Goal: Transaction & Acquisition: Purchase product/service

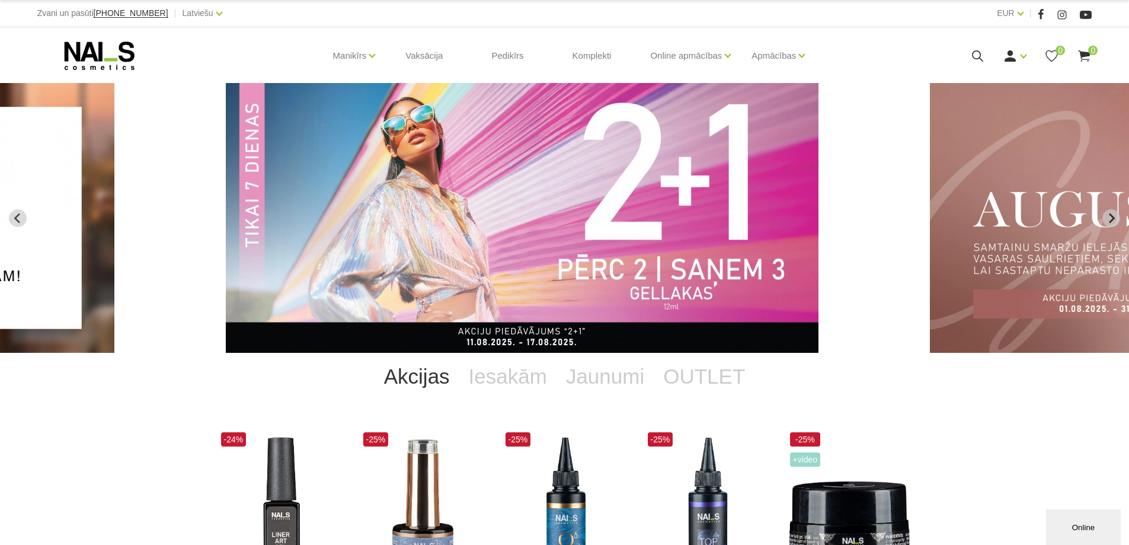
click at [548, 271] on img "2 of 12" at bounding box center [522, 218] width 593 height 270
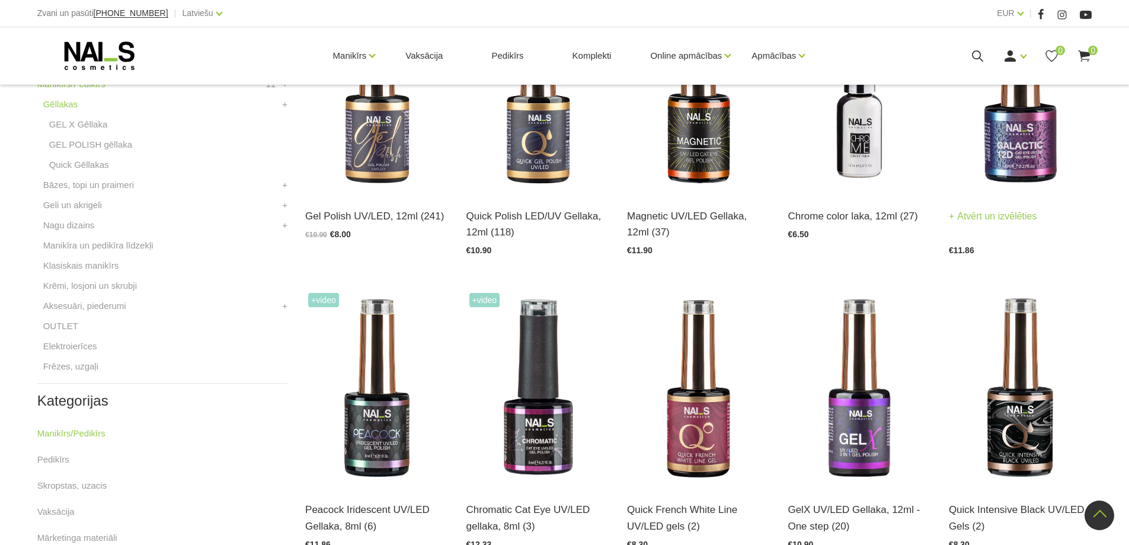
scroll to position [474, 0]
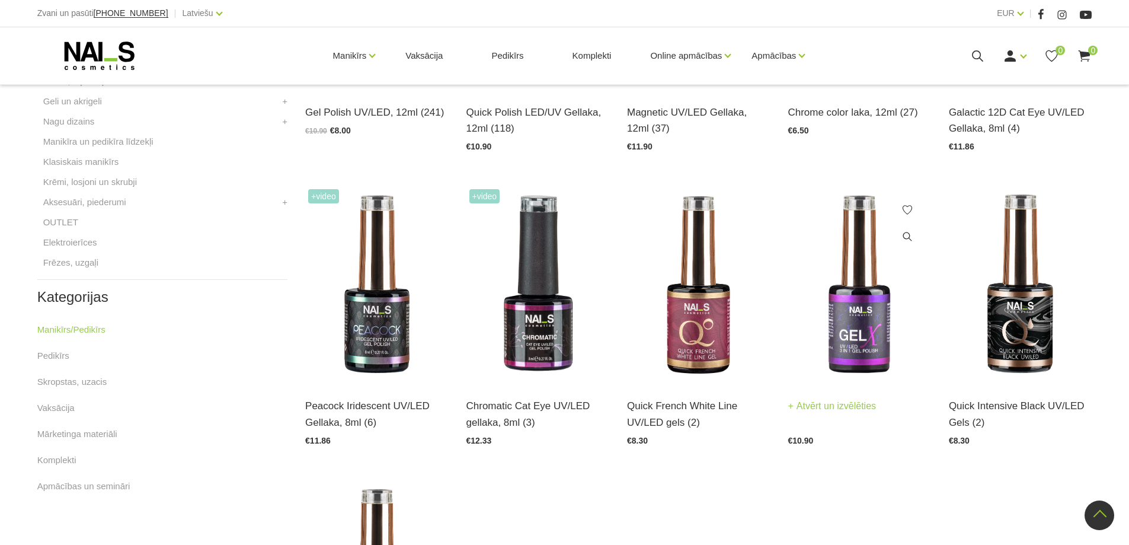
click at [883, 296] on img at bounding box center [859, 284] width 143 height 197
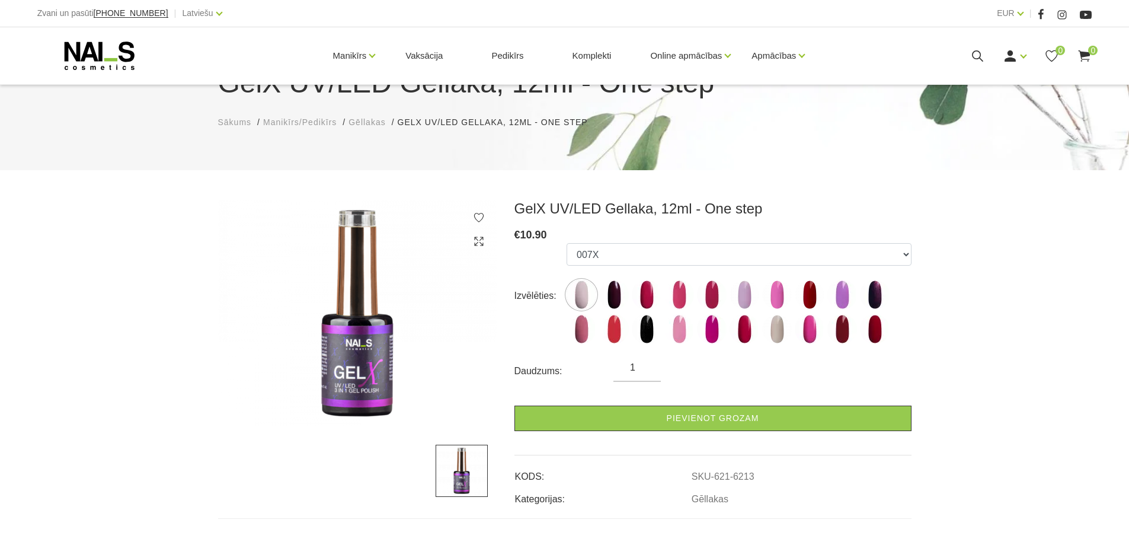
scroll to position [119, 0]
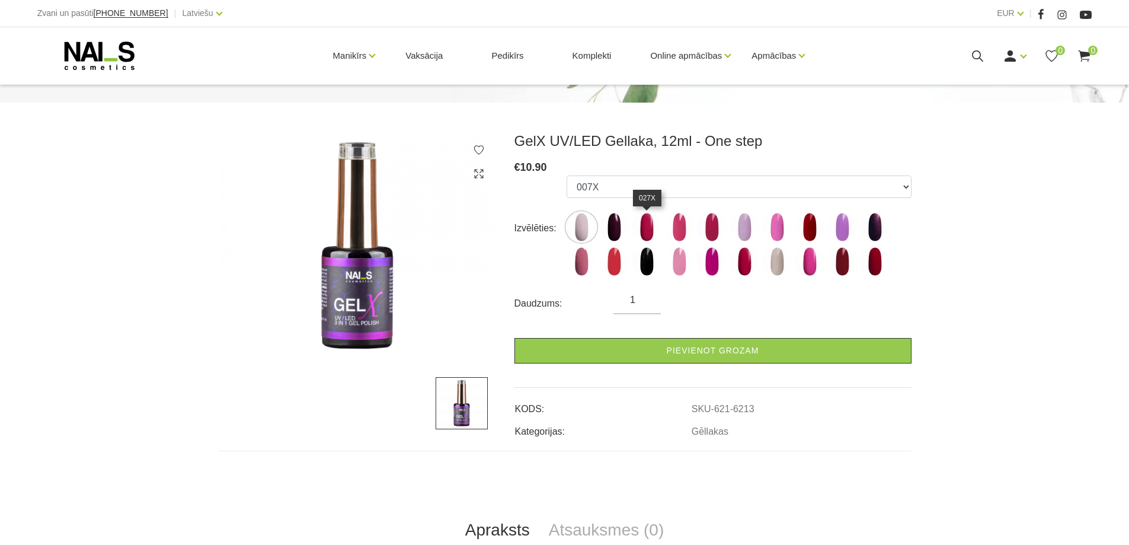
click at [651, 238] on img at bounding box center [647, 227] width 30 height 30
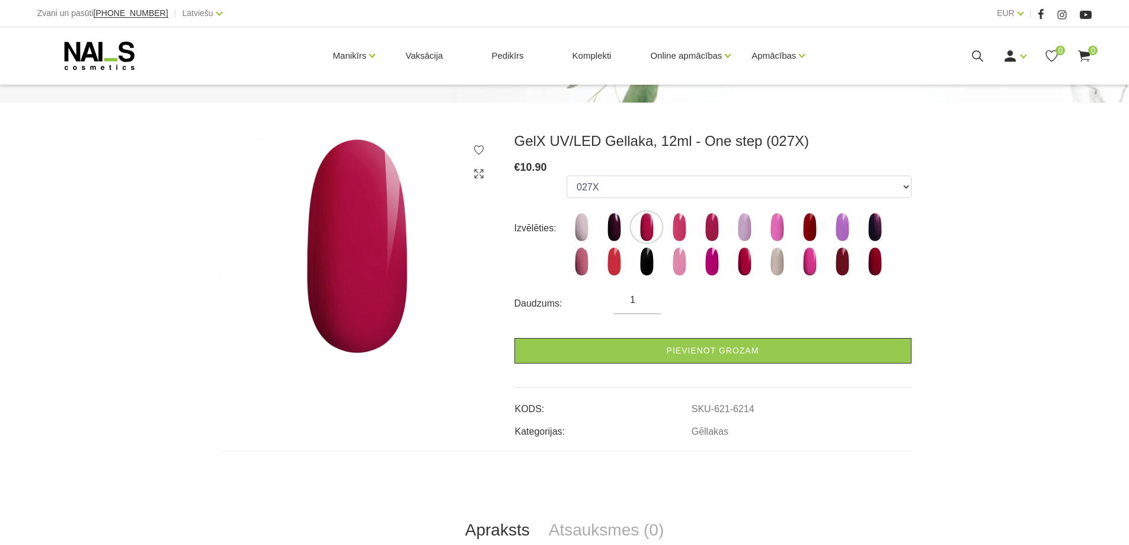
click at [724, 289] on form "Izvēlēties: 007X 023X 027X 099X 1019X 1025X 1035X 1038X 1055X 116X 127X 1695X 2…" at bounding box center [712, 269] width 397 height 188
click at [734, 286] on form "Izvēlēties: 007X 023X 027X 099X 1019X 1025X 1035X 1038X 1055X 116X 127X 1695X 2…" at bounding box center [712, 269] width 397 height 188
click at [748, 265] on img at bounding box center [744, 262] width 30 height 30
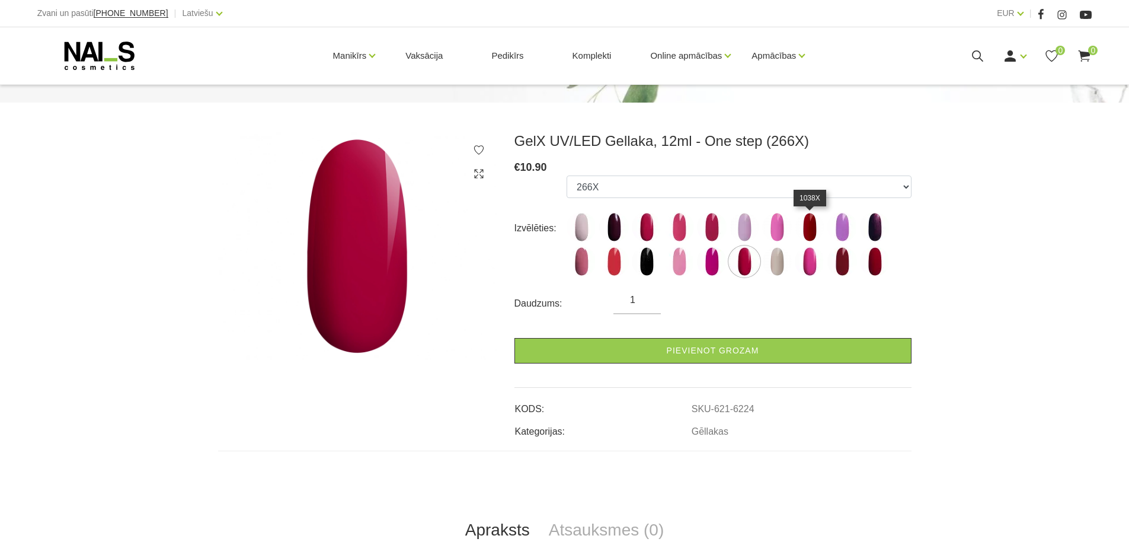
click at [812, 219] on img at bounding box center [810, 227] width 30 height 30
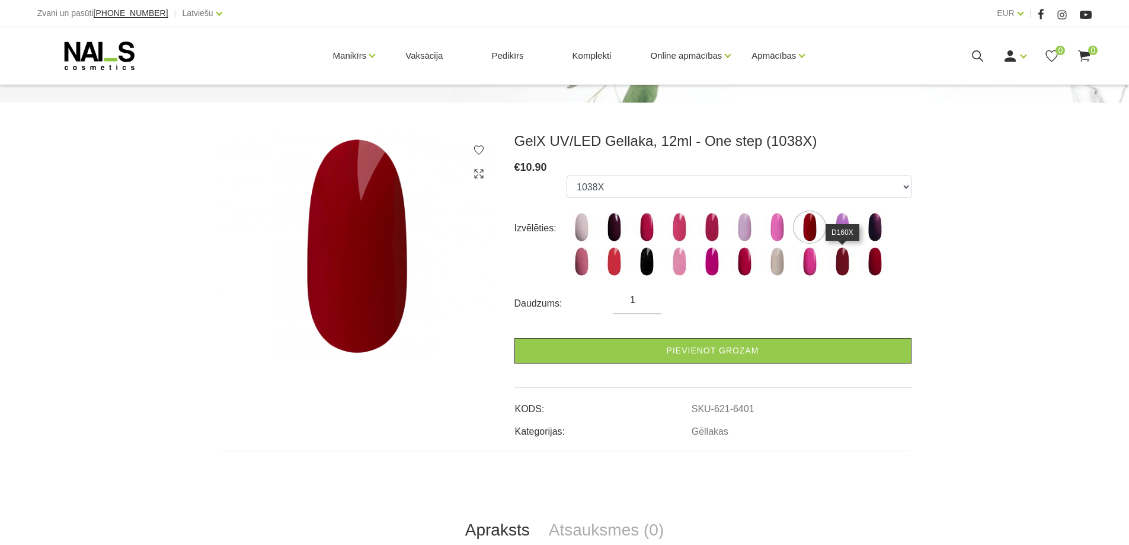
click at [846, 273] on img at bounding box center [842, 262] width 30 height 30
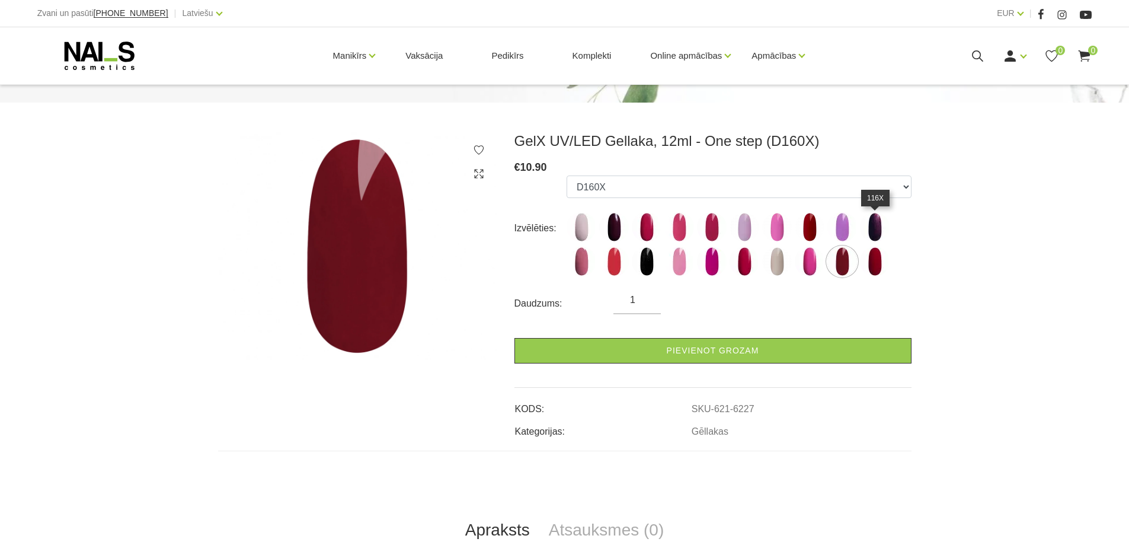
click at [881, 238] on img at bounding box center [875, 227] width 30 height 30
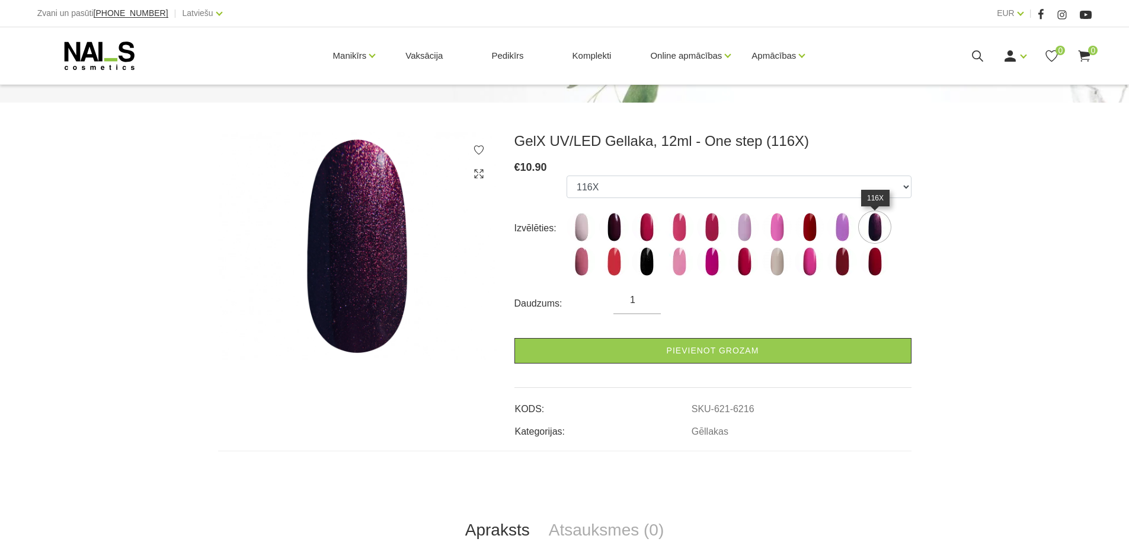
click at [881, 248] on img at bounding box center [875, 262] width 30 height 30
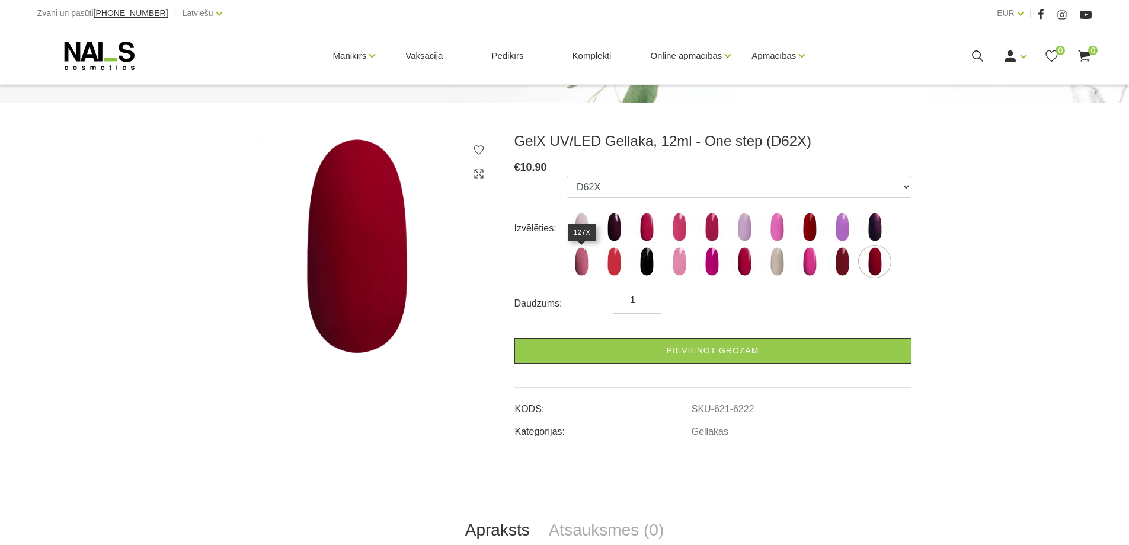
click at [588, 265] on img at bounding box center [582, 262] width 30 height 30
select select "6225"
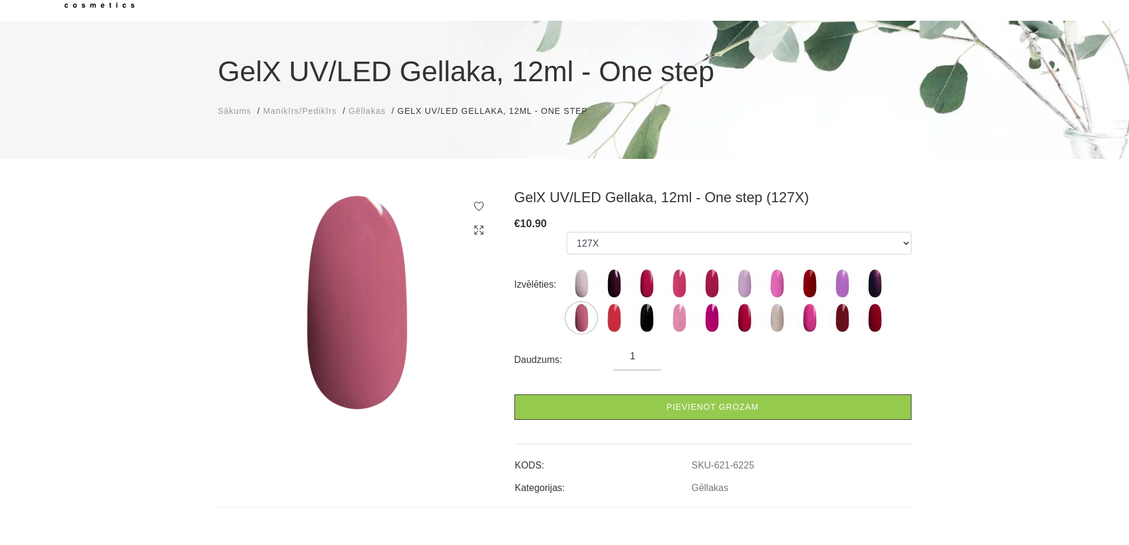
scroll to position [0, 0]
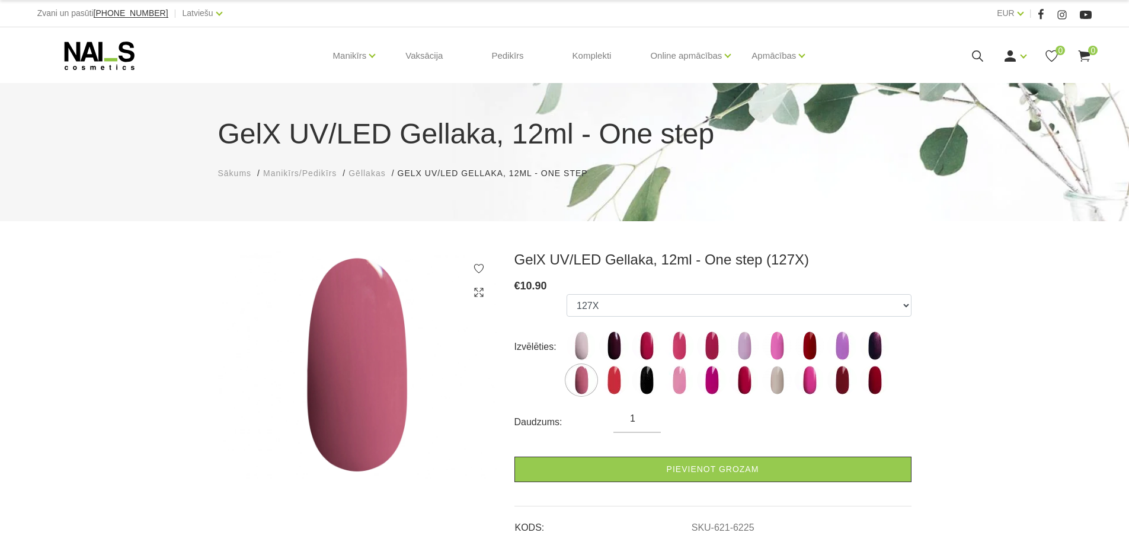
click at [103, 44] on icon at bounding box center [99, 56] width 124 height 30
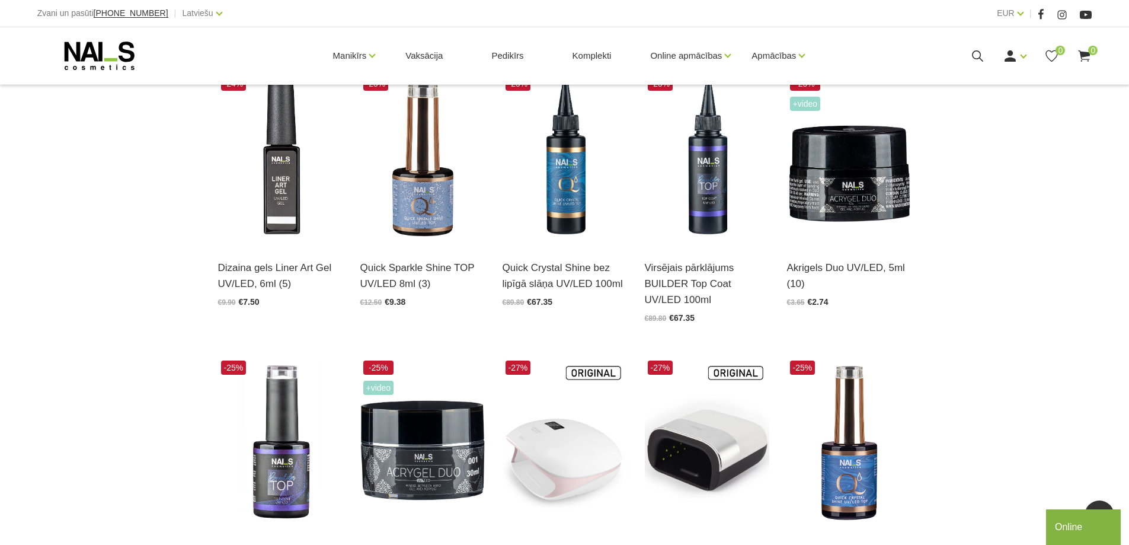
scroll to position [296, 0]
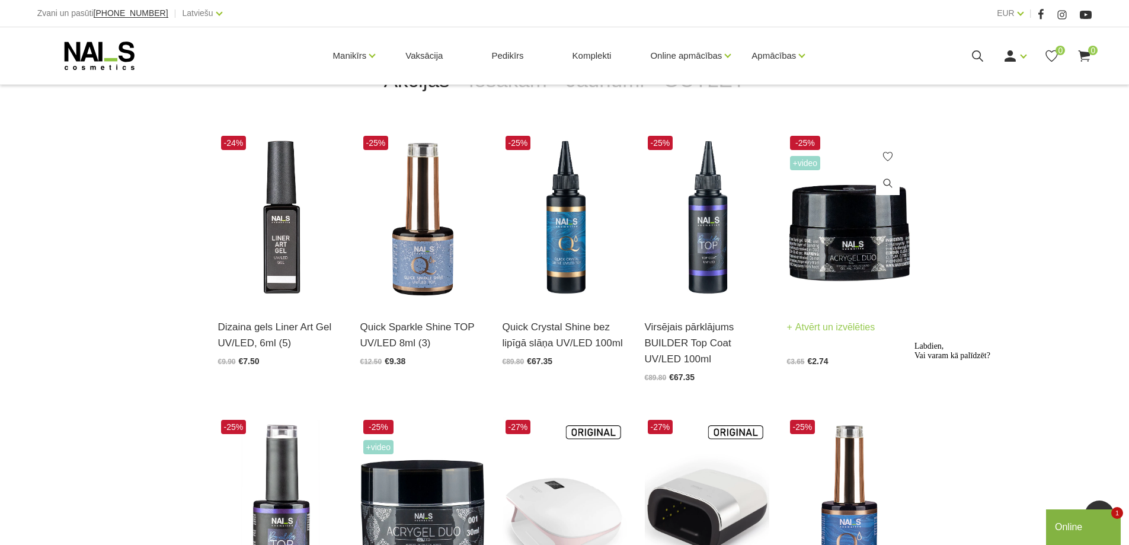
click at [894, 257] on img at bounding box center [849, 218] width 124 height 171
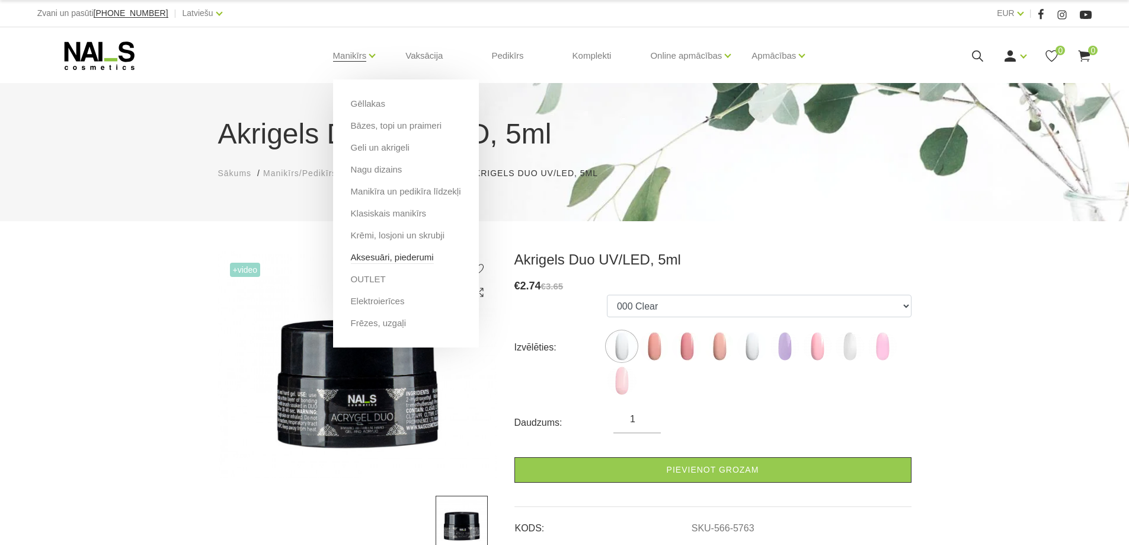
click at [386, 260] on link "Aksesuāri, piederumi" at bounding box center [392, 257] width 83 height 13
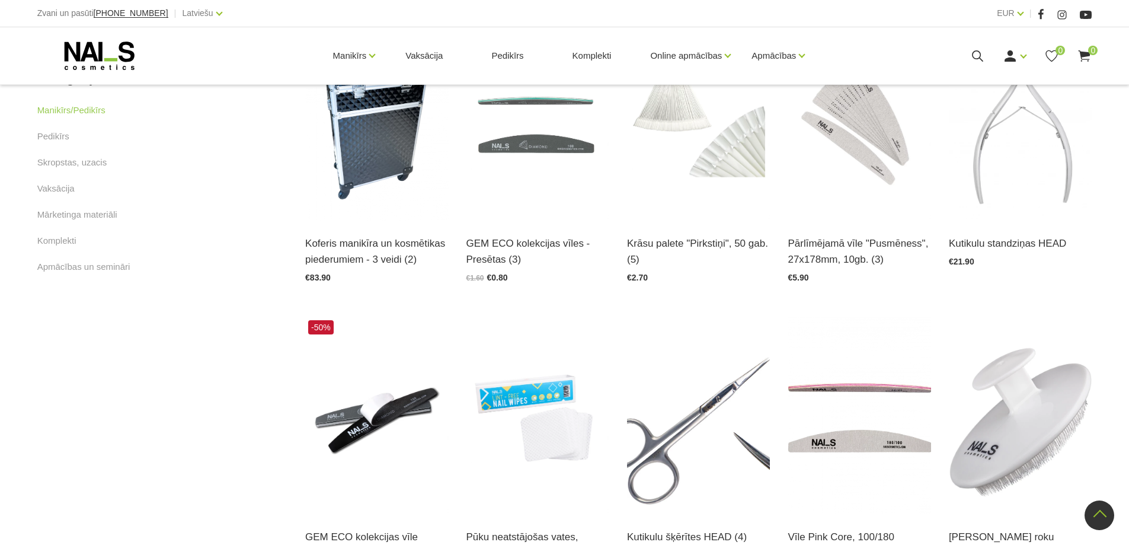
scroll to position [533, 0]
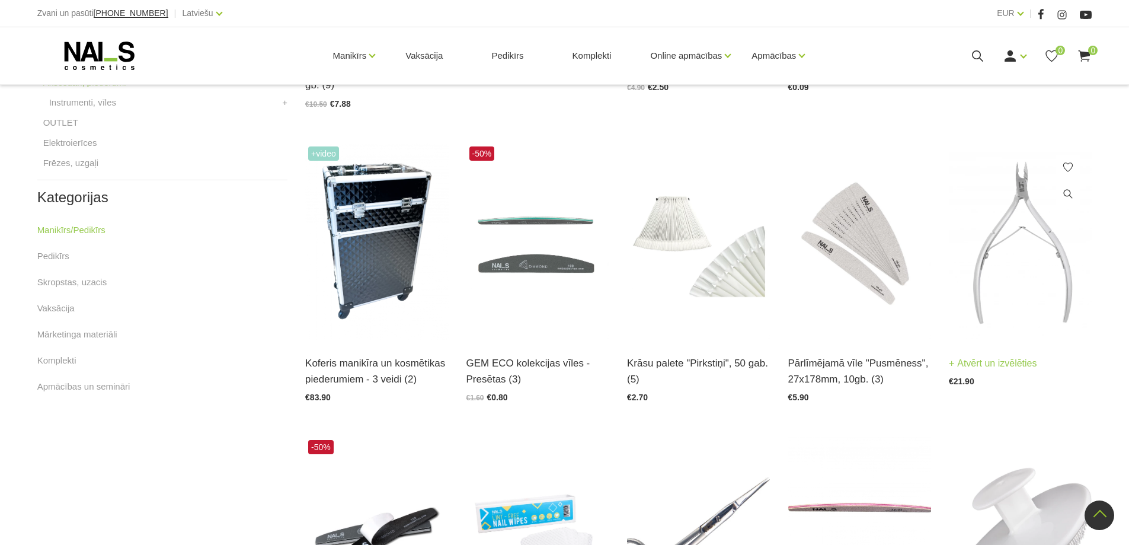
click at [1024, 201] on img at bounding box center [1020, 241] width 143 height 197
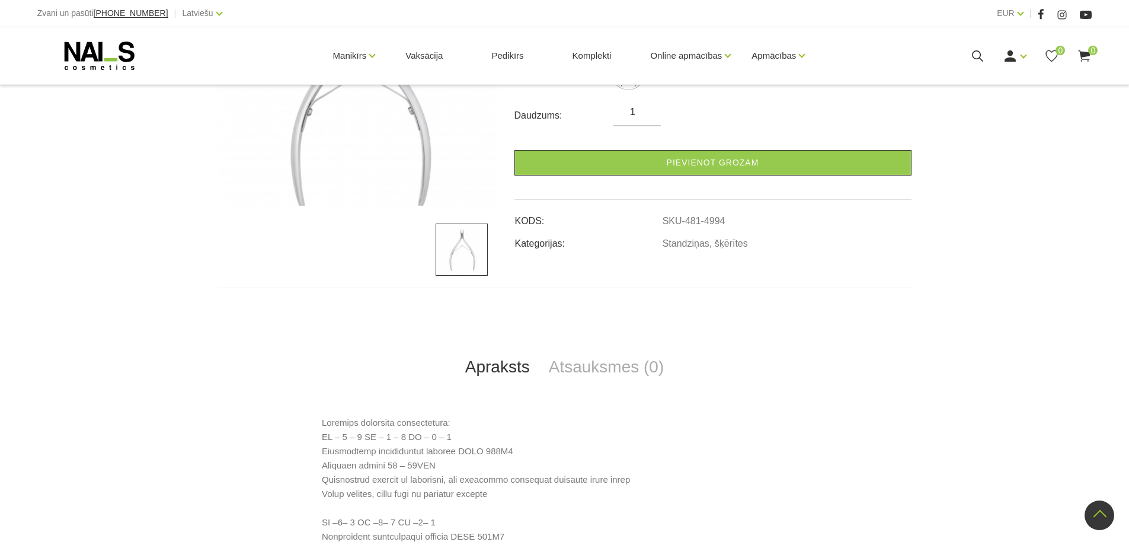
scroll to position [119, 0]
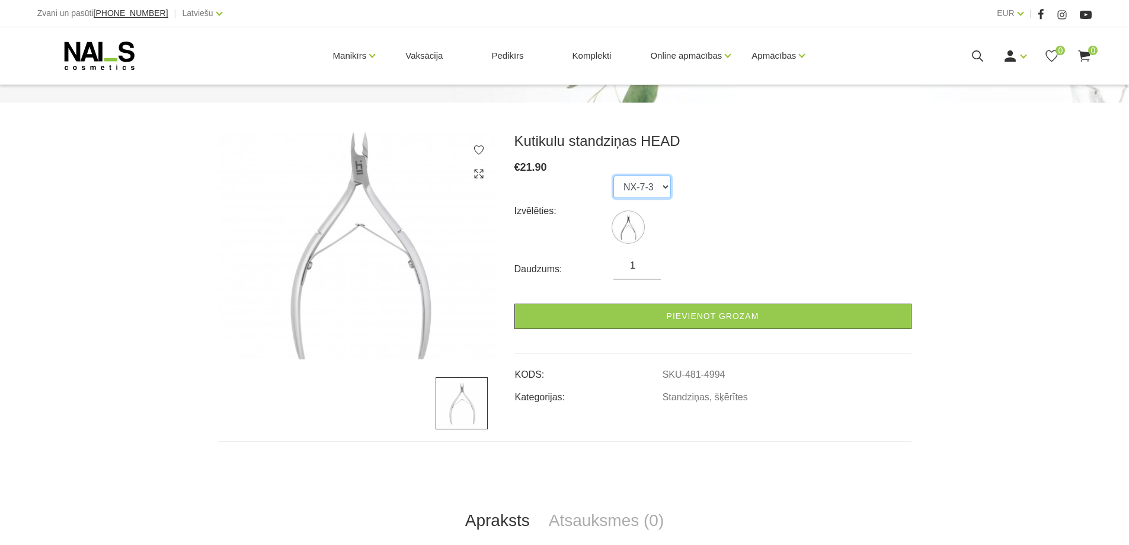
click at [660, 190] on select "NX-7-3" at bounding box center [641, 186] width 57 height 23
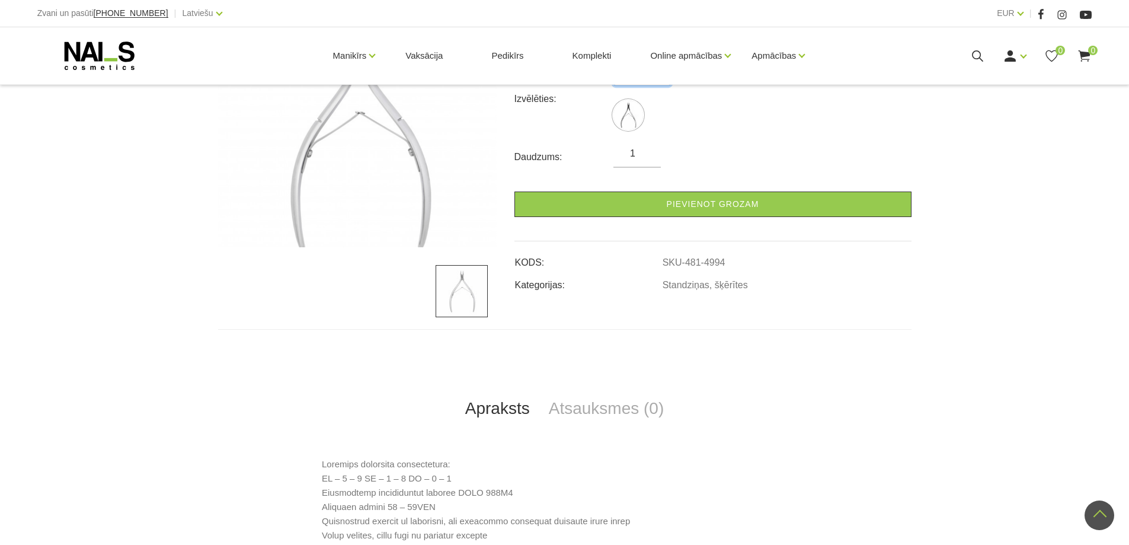
scroll to position [110, 0]
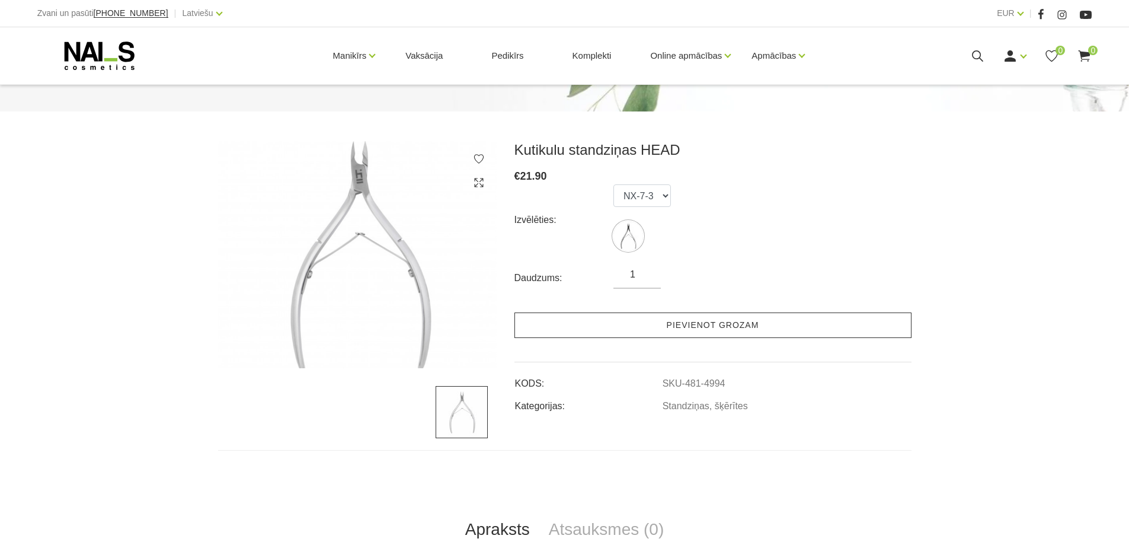
click at [662, 319] on link "Pievienot grozam" at bounding box center [712, 324] width 397 height 25
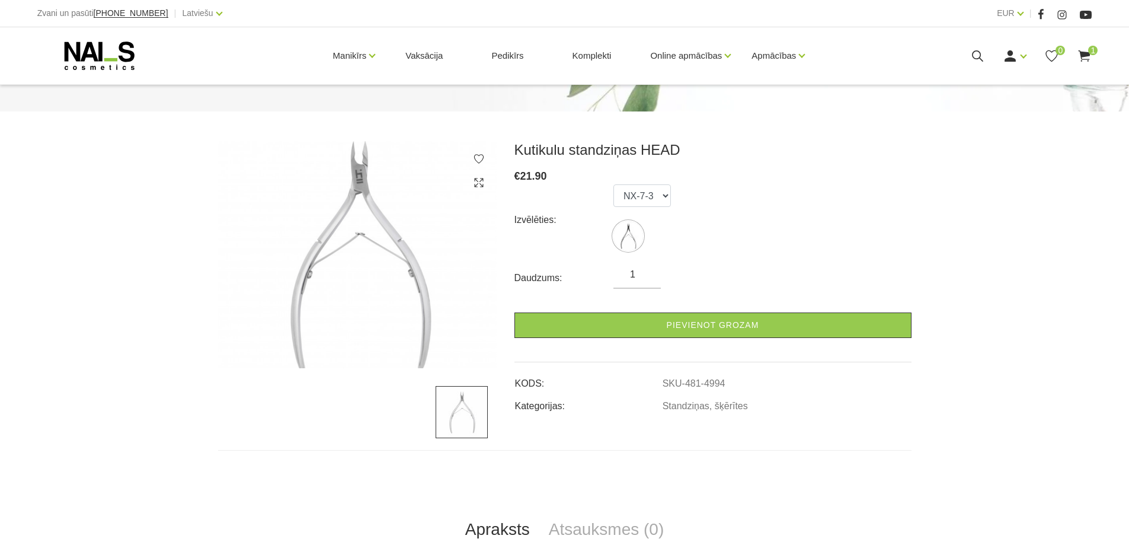
scroll to position [0, 0]
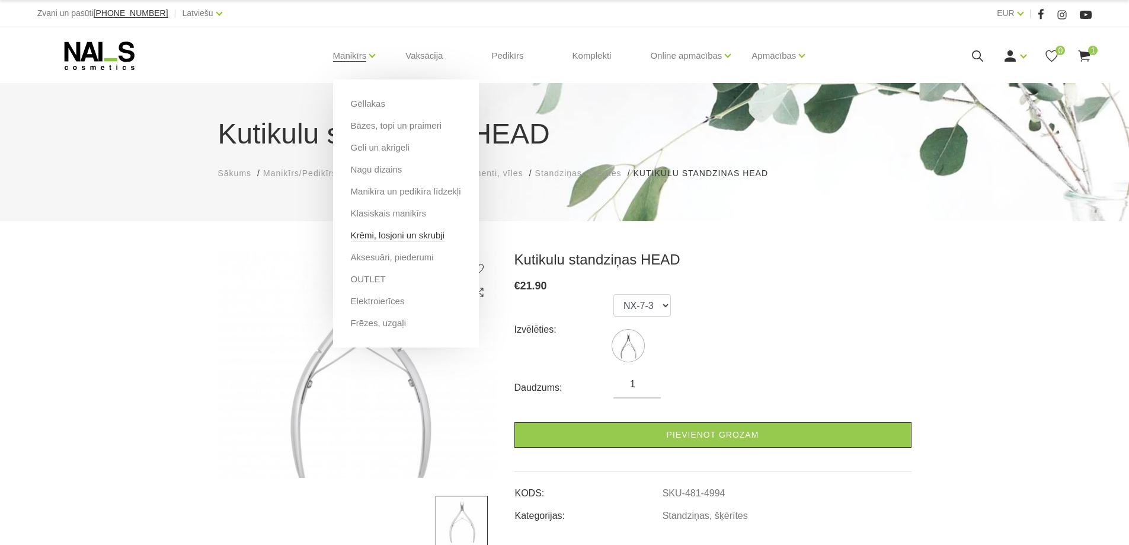
click at [423, 233] on link "Krēmi, losjoni un skrubji" at bounding box center [398, 235] width 94 height 13
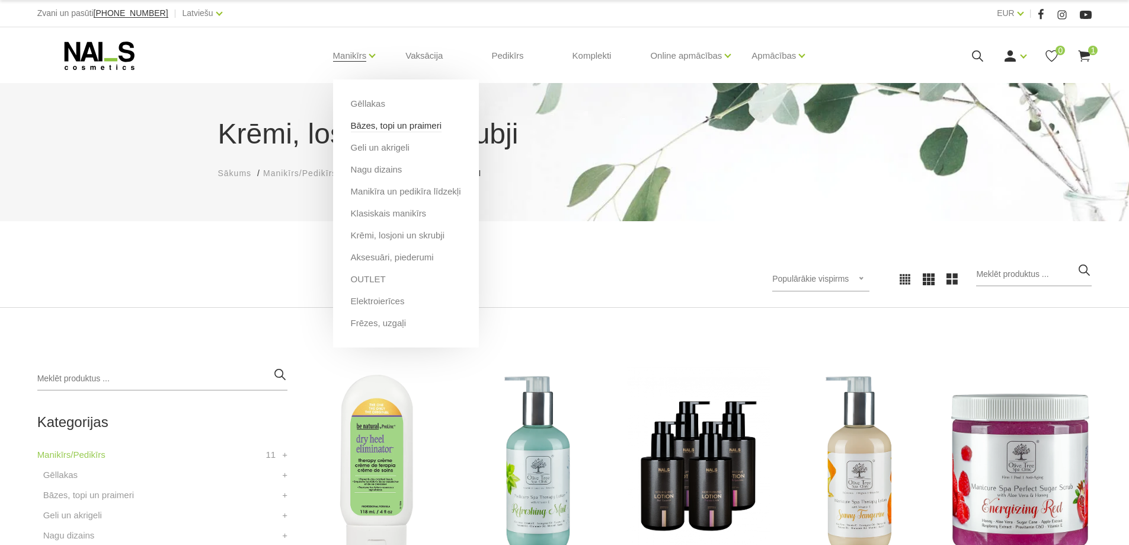
click at [404, 127] on link "Bāzes, topi un praimeri" at bounding box center [396, 125] width 91 height 13
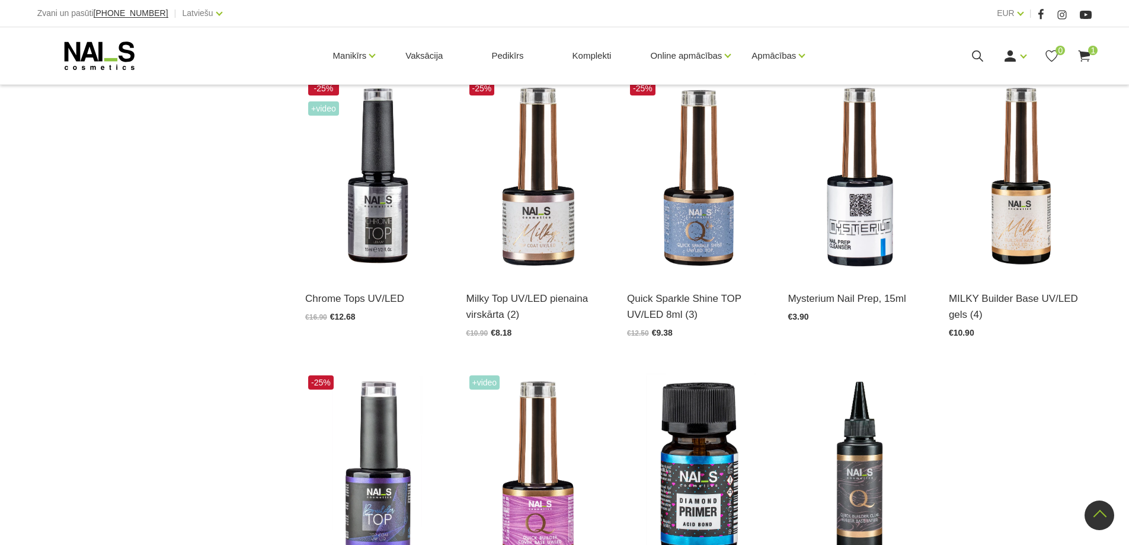
scroll to position [1422, 0]
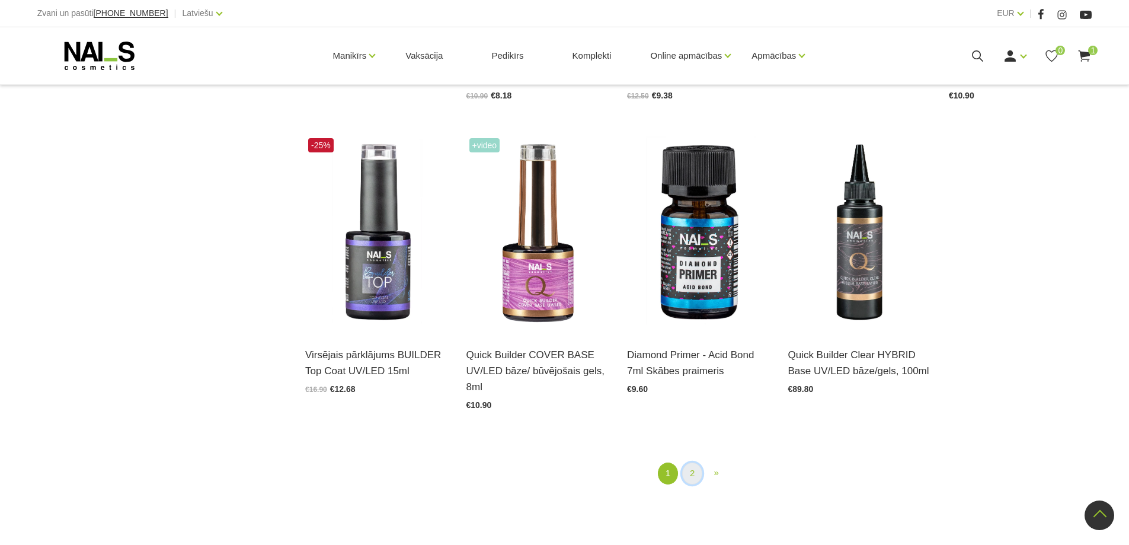
click at [699, 479] on link "2" at bounding box center [692, 473] width 20 height 22
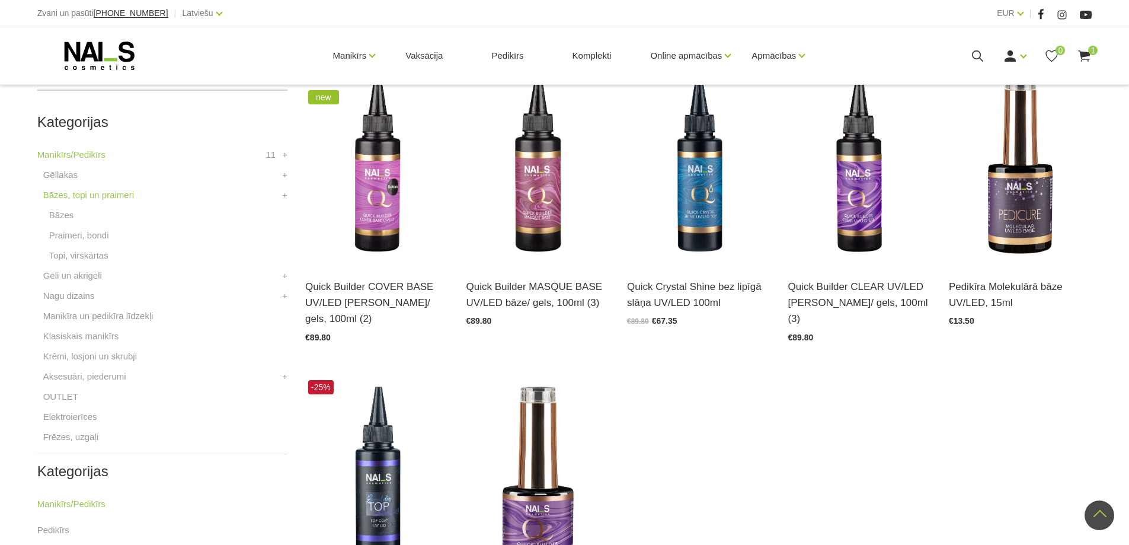
scroll to position [652, 0]
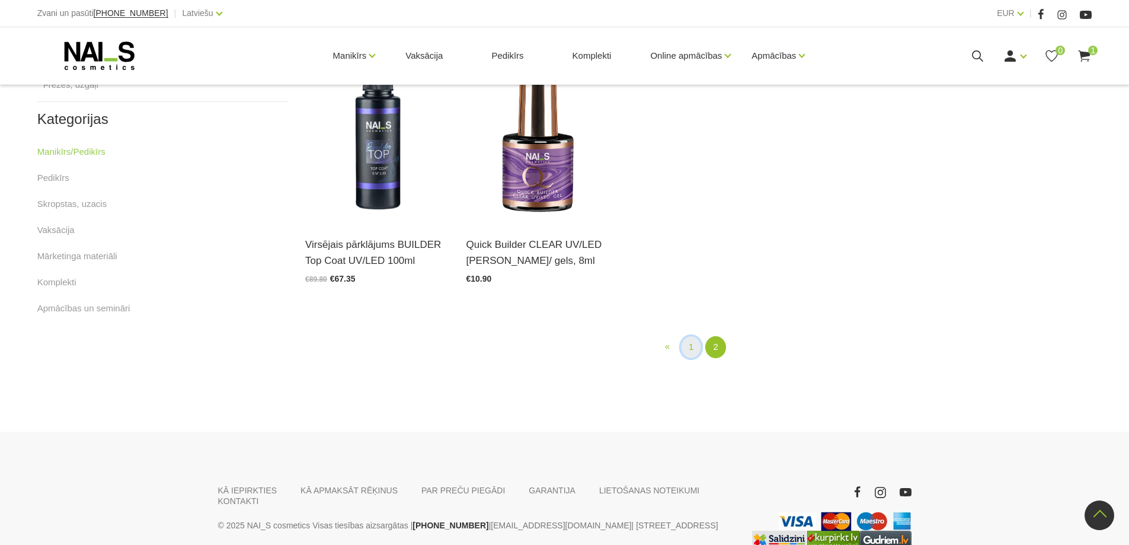
click at [697, 336] on link "1" at bounding box center [691, 347] width 20 height 22
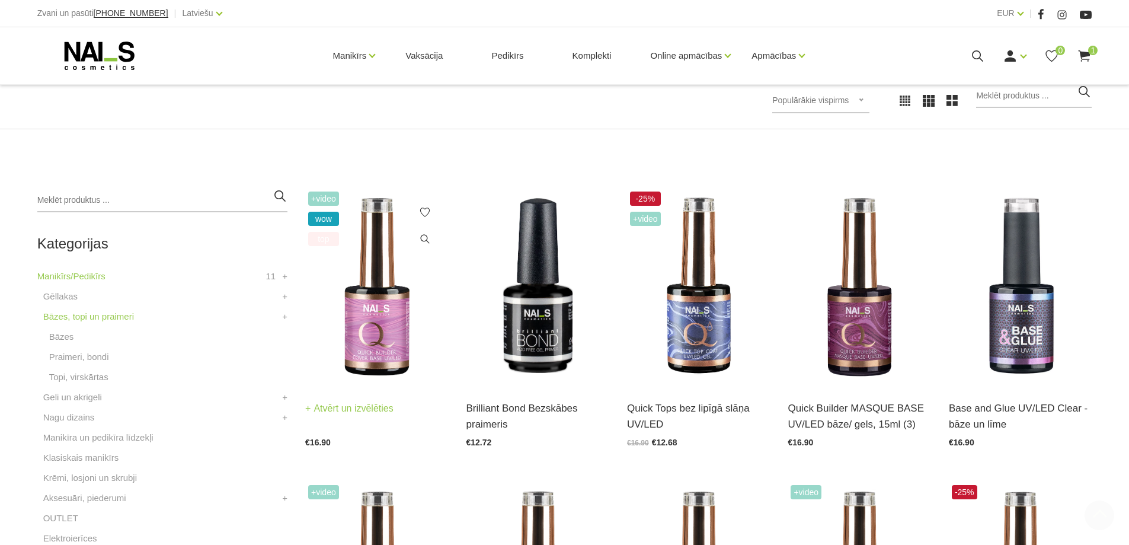
scroll to position [302, 0]
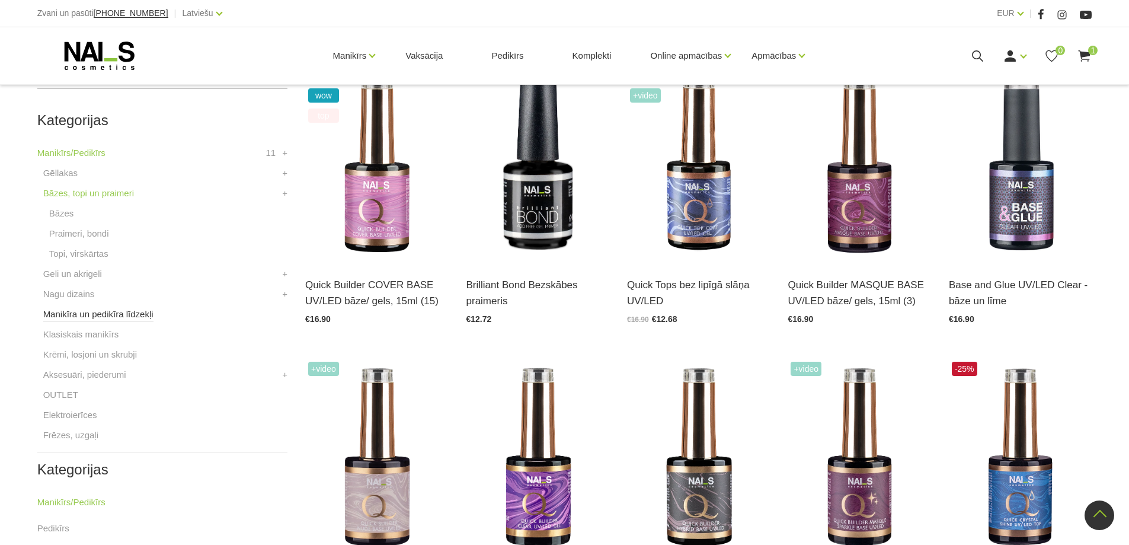
click at [73, 316] on link "Manikīra un pedikīra līdzekļi" at bounding box center [98, 314] width 110 height 14
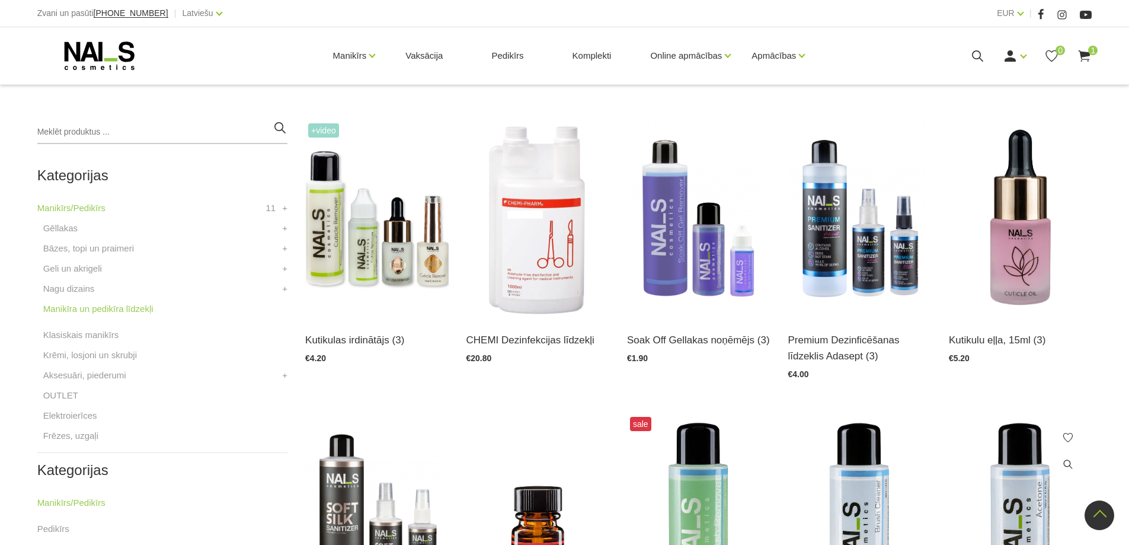
scroll to position [178, 0]
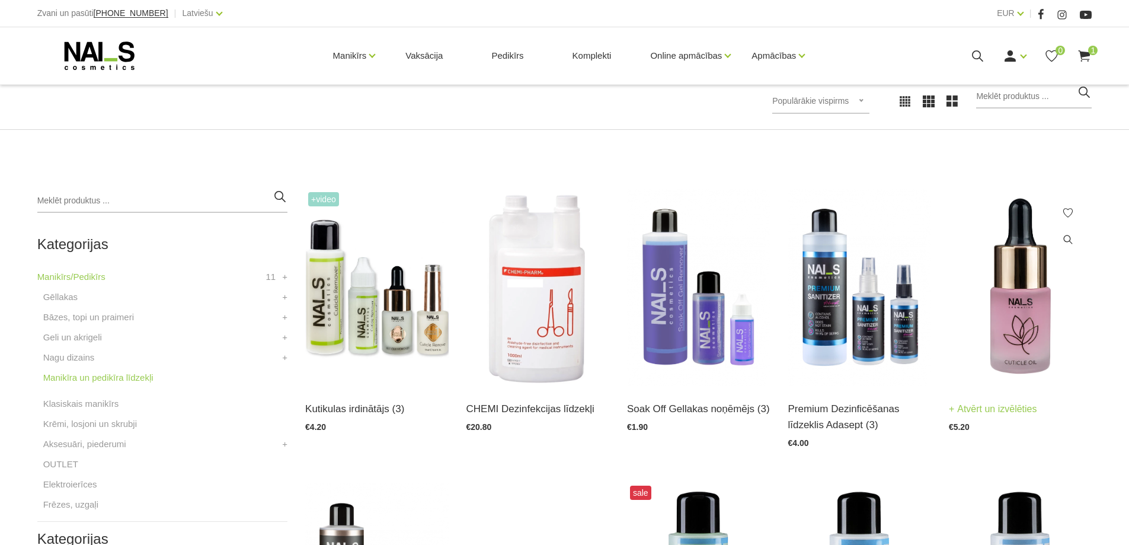
click at [1013, 271] on img at bounding box center [1020, 287] width 143 height 197
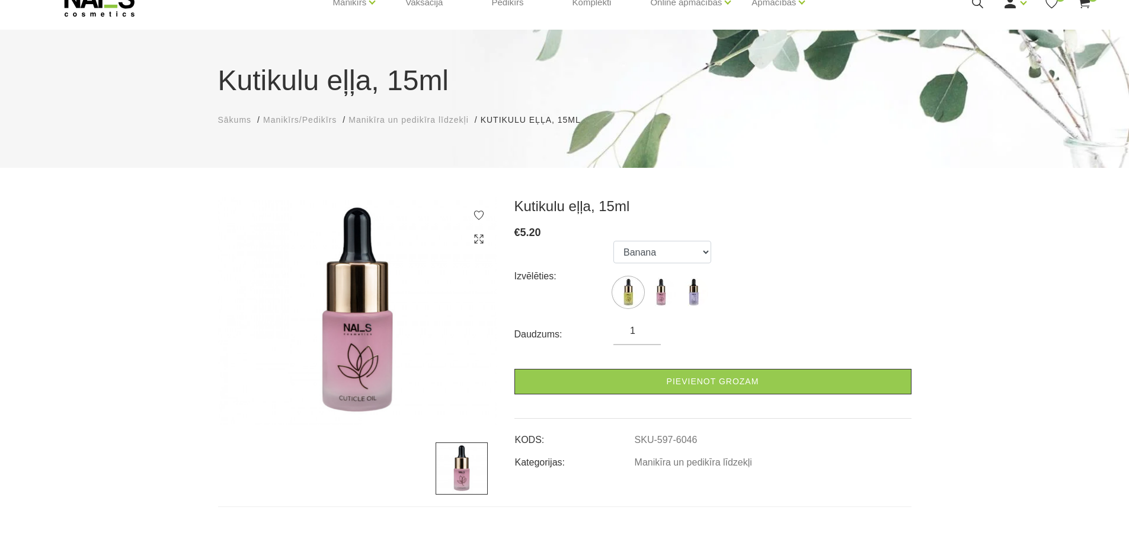
scroll to position [81, 0]
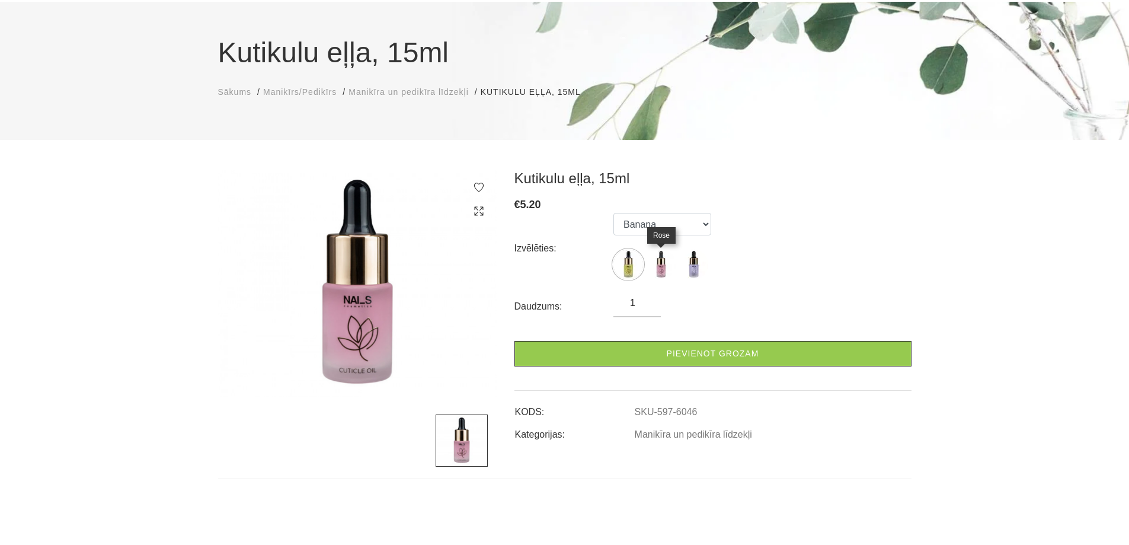
click at [658, 274] on img at bounding box center [661, 264] width 30 height 30
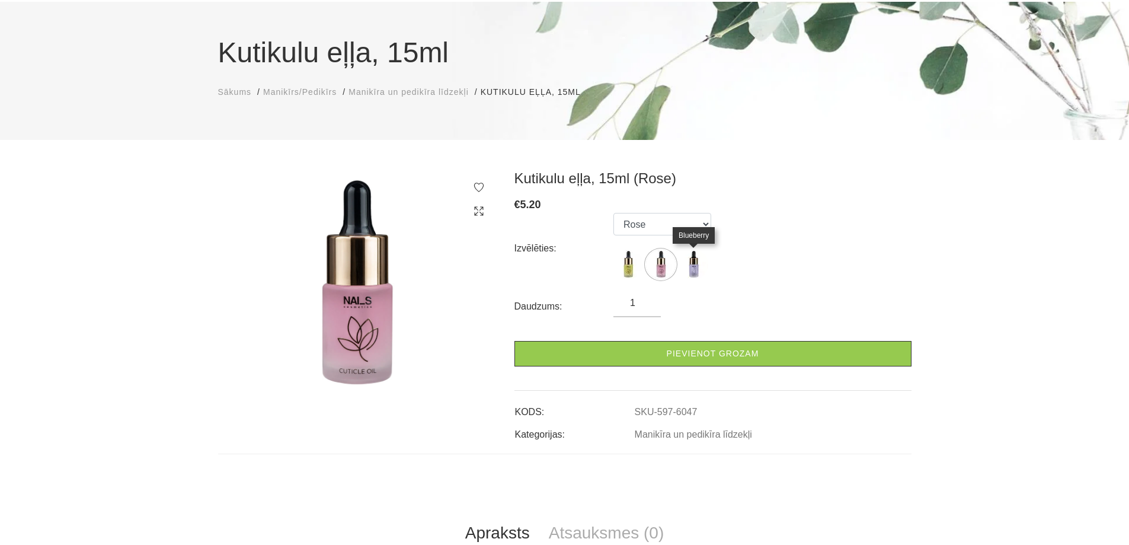
click at [695, 267] on img at bounding box center [694, 264] width 30 height 30
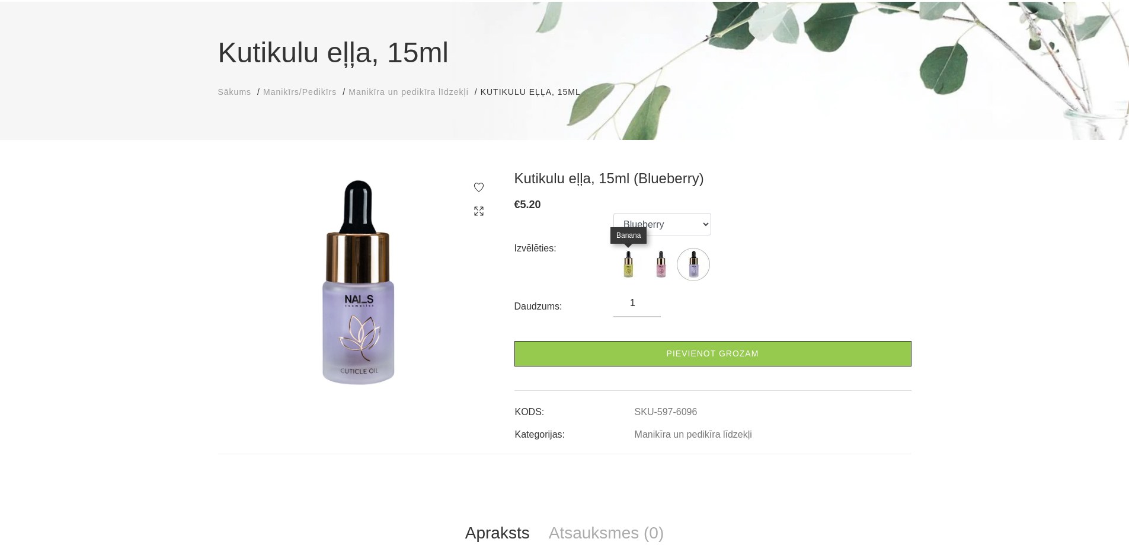
click at [638, 263] on img at bounding box center [628, 264] width 30 height 30
select select "6046"
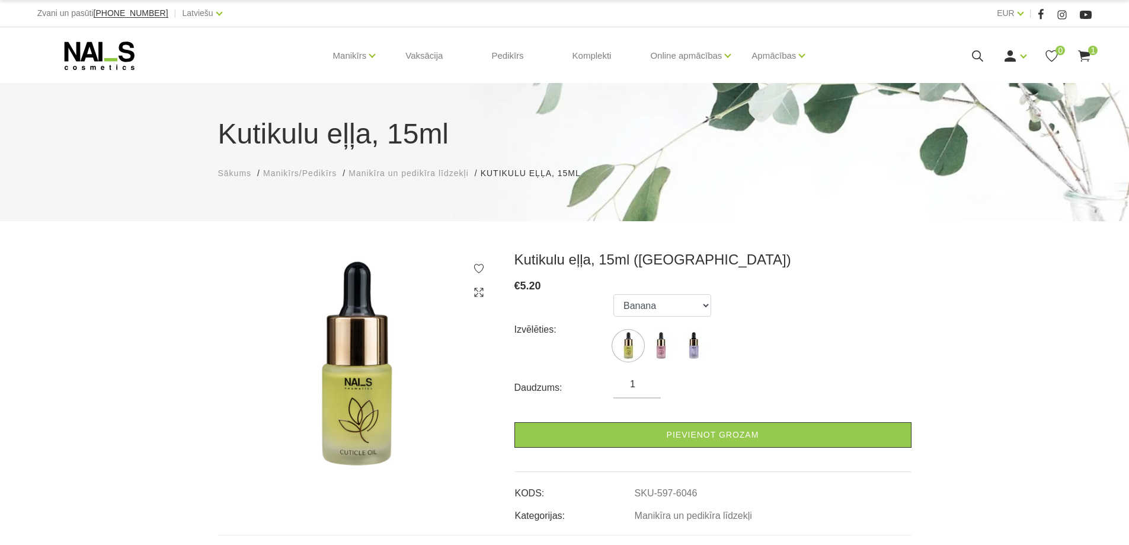
scroll to position [119, 0]
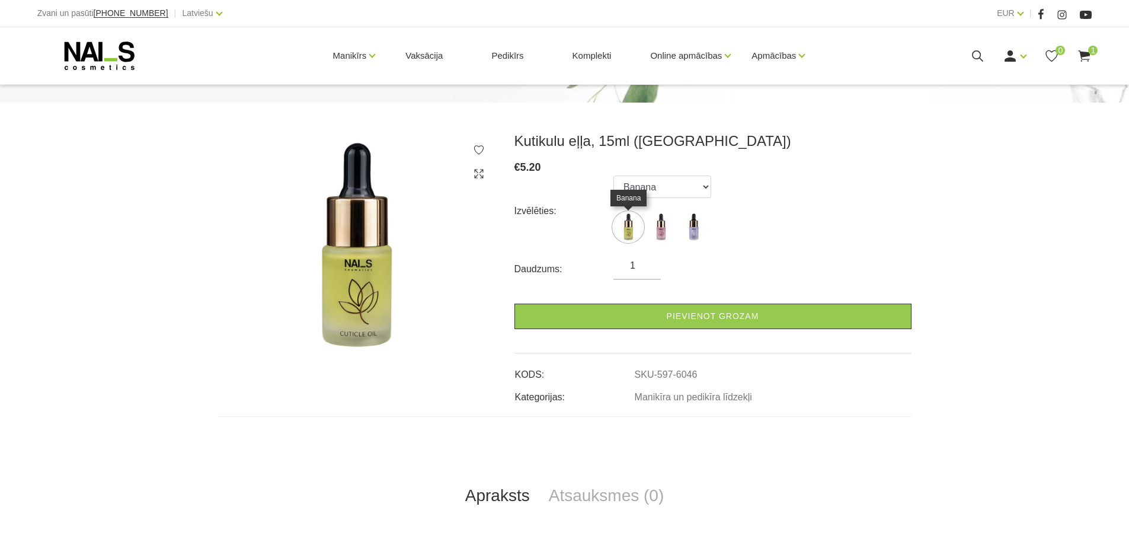
click at [634, 233] on img at bounding box center [628, 227] width 30 height 30
drag, startPoint x: 652, startPoint y: 249, endPoint x: 630, endPoint y: 236, distance: 26.3
click at [652, 249] on form "Izvēlēties: Banana Rose Blueberry Daudzums: 1 Pievienot grozam" at bounding box center [712, 251] width 397 height 153
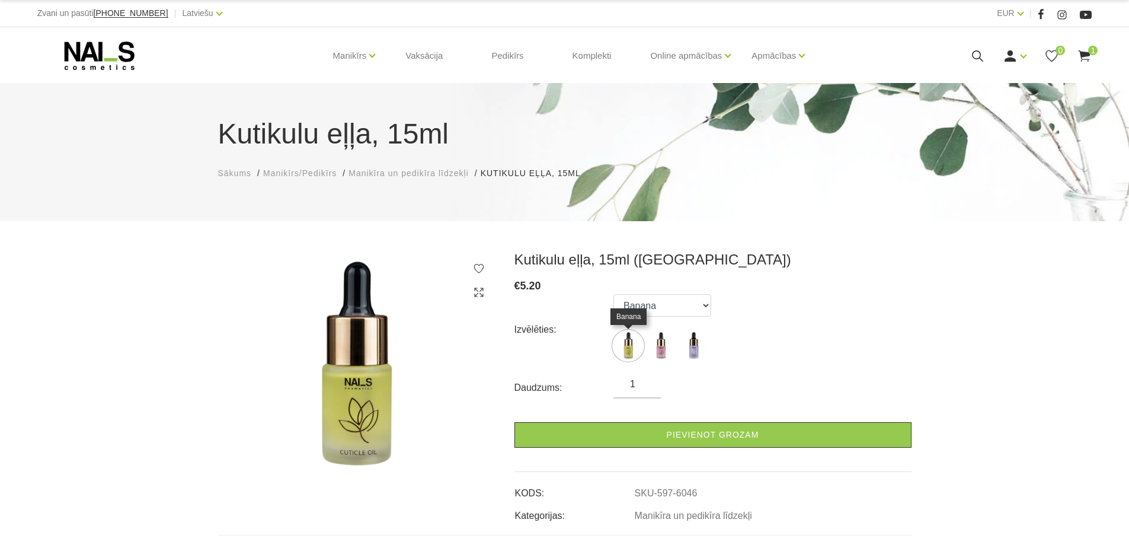
click at [635, 343] on img at bounding box center [628, 346] width 30 height 30
click at [615, 344] on img at bounding box center [628, 346] width 30 height 30
click at [627, 344] on img at bounding box center [628, 346] width 30 height 30
click at [638, 351] on img at bounding box center [628, 346] width 30 height 30
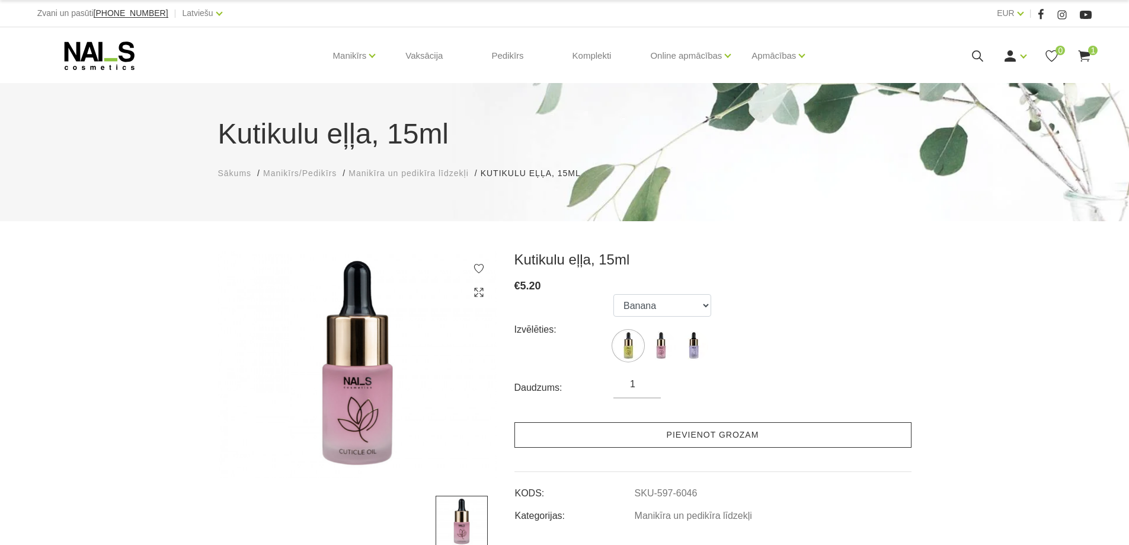
click at [745, 428] on link "Pievienot grozam" at bounding box center [712, 434] width 397 height 25
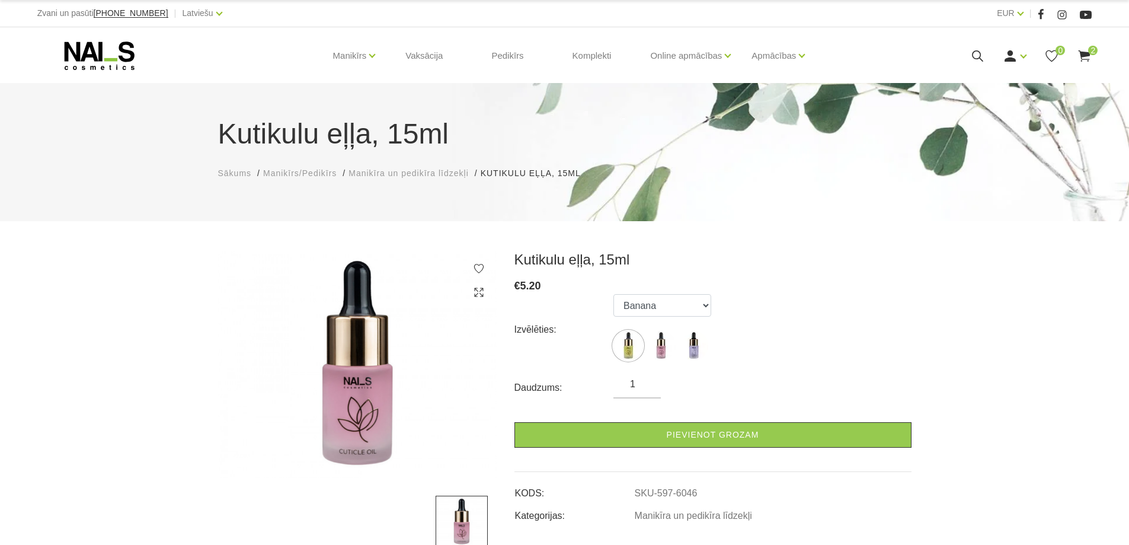
click at [440, 174] on span "Manikīra un pedikīra līdzekļi" at bounding box center [408, 172] width 120 height 9
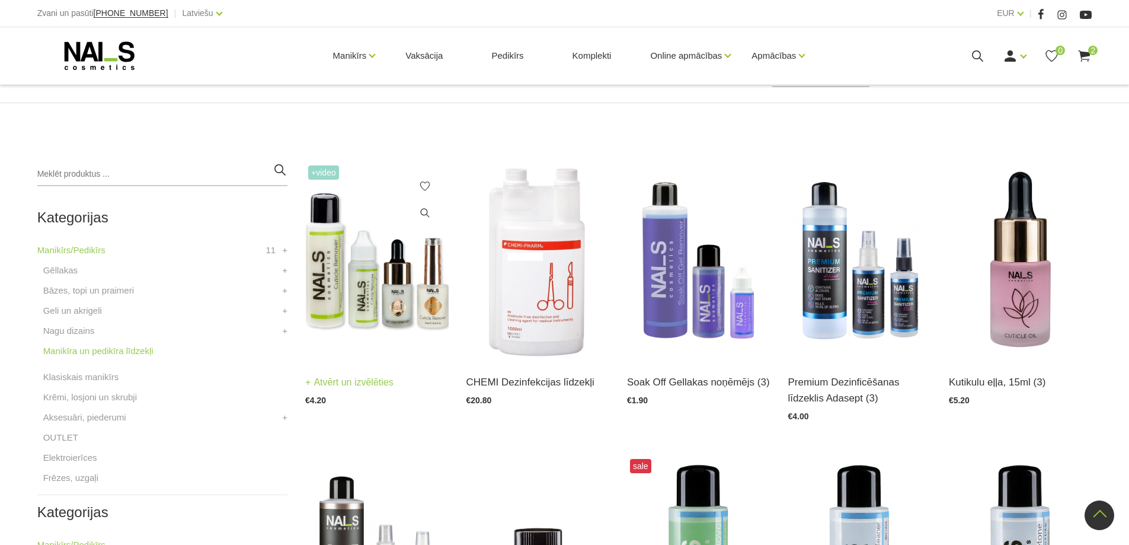
scroll to position [178, 0]
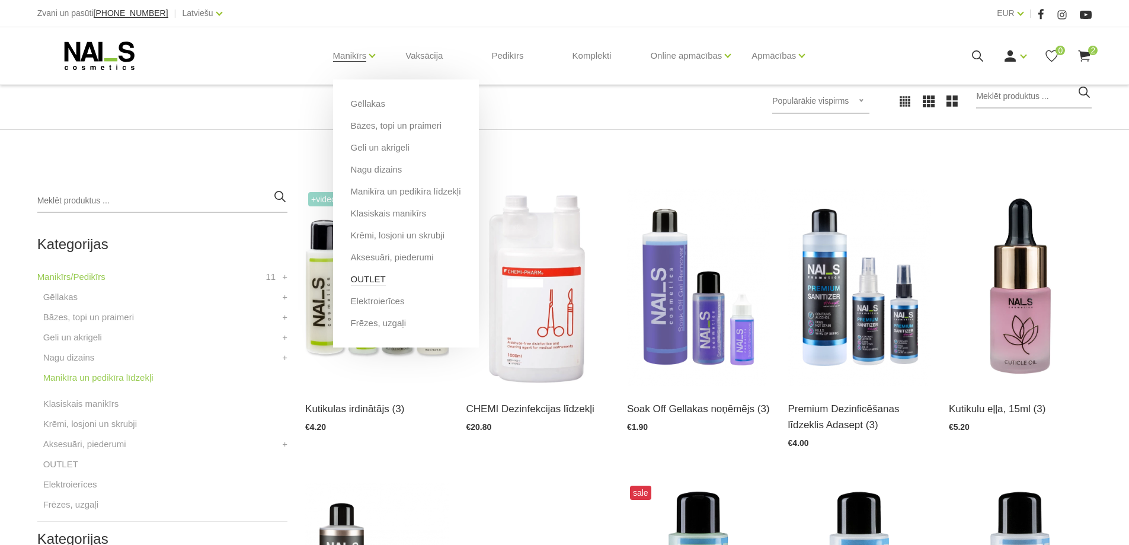
click at [357, 277] on link "OUTLET" at bounding box center [368, 279] width 35 height 13
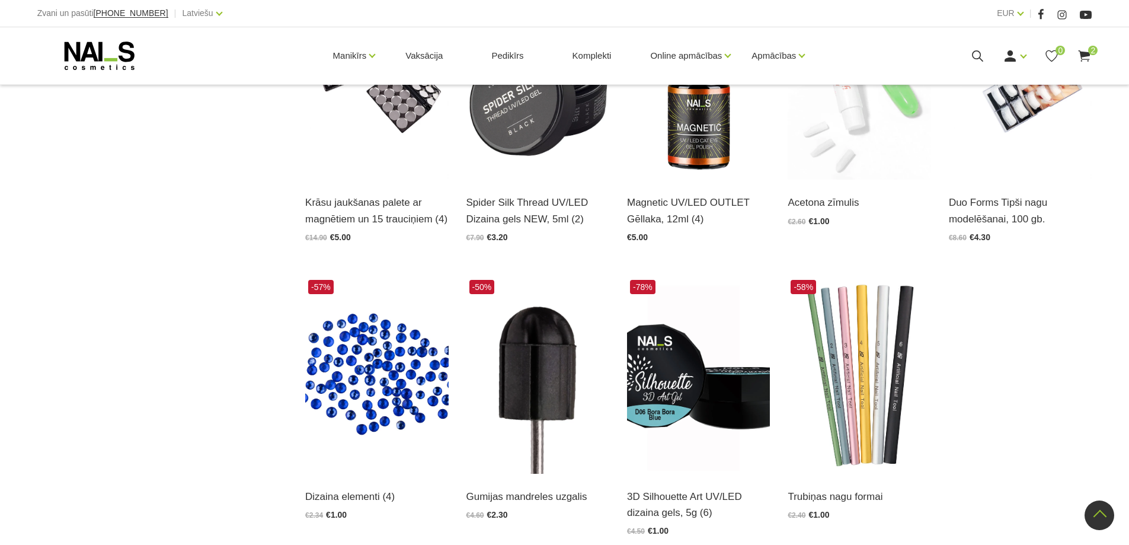
scroll to position [1422, 0]
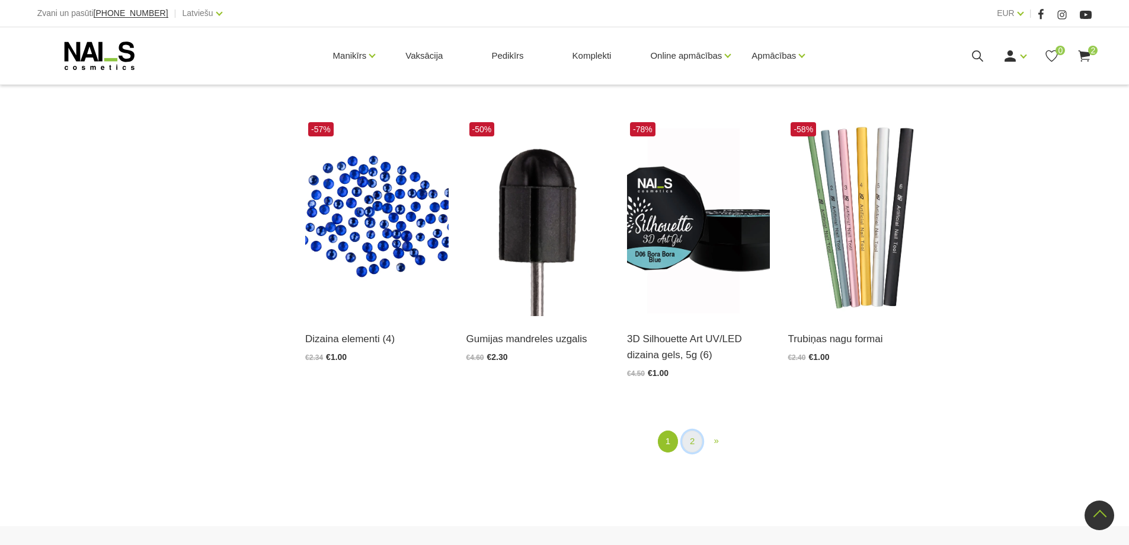
click at [689, 435] on link "2" at bounding box center [692, 441] width 20 height 22
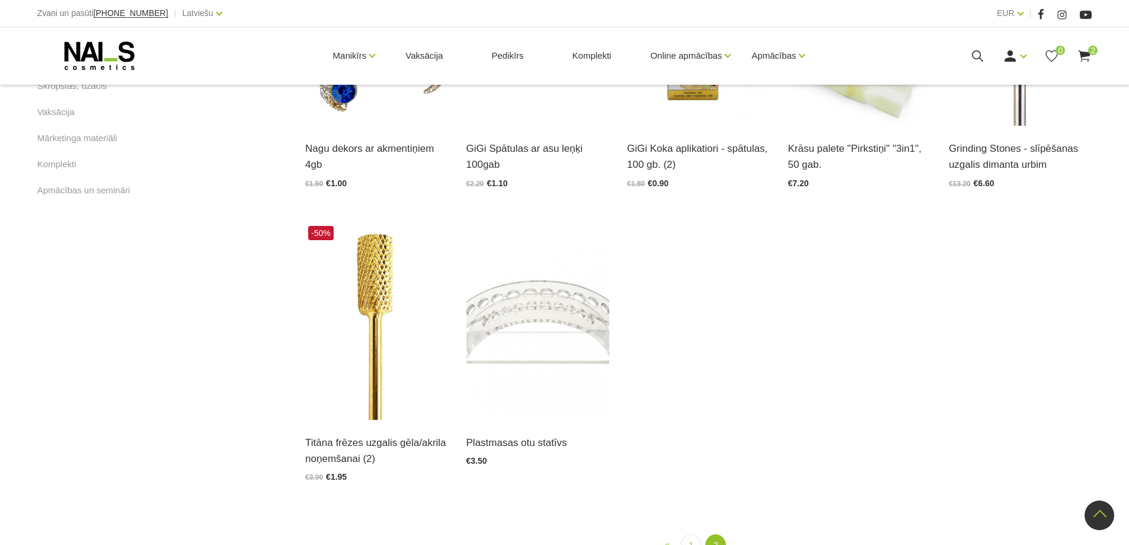
scroll to position [716, 0]
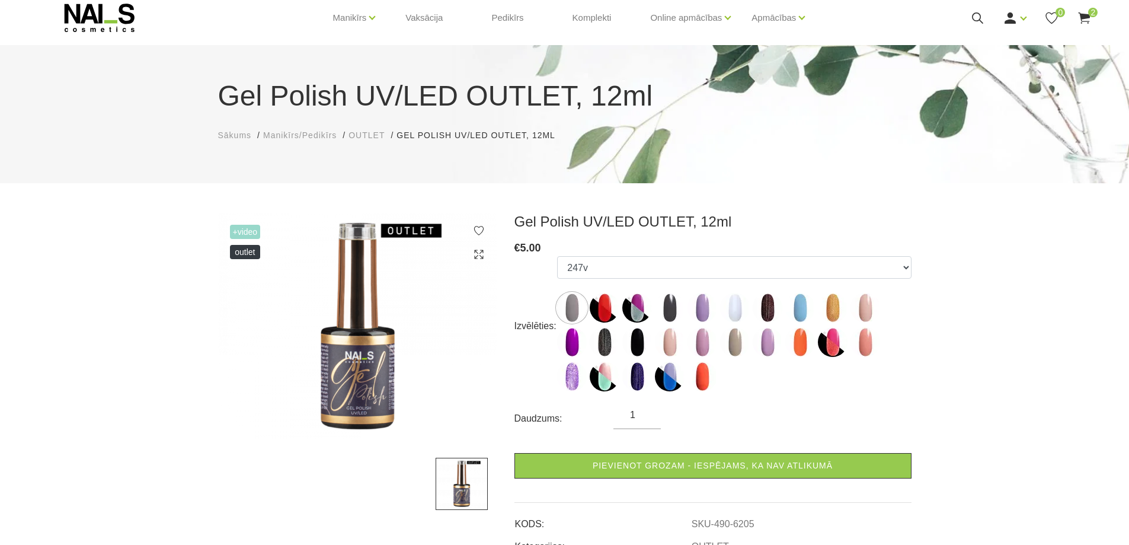
scroll to position [59, 0]
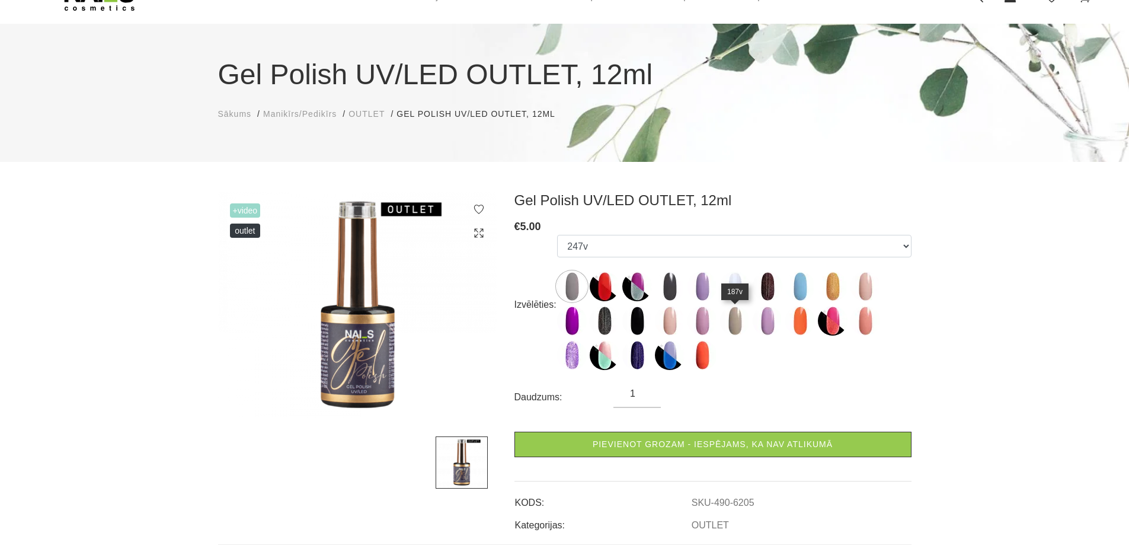
click at [737, 316] on img at bounding box center [735, 321] width 30 height 30
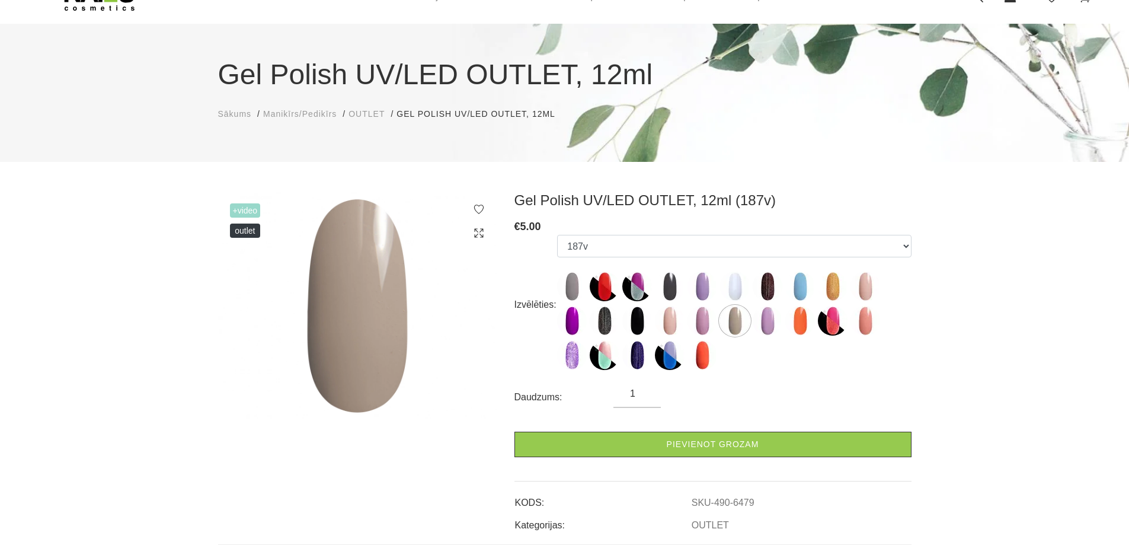
click at [849, 278] on ul "247v NGL11 NGL04 177v 091v 140b RBW17 300v RBW08 213v 091s RBW12 136v 238v 096v…" at bounding box center [734, 305] width 354 height 140
click at [831, 282] on img at bounding box center [833, 286] width 30 height 30
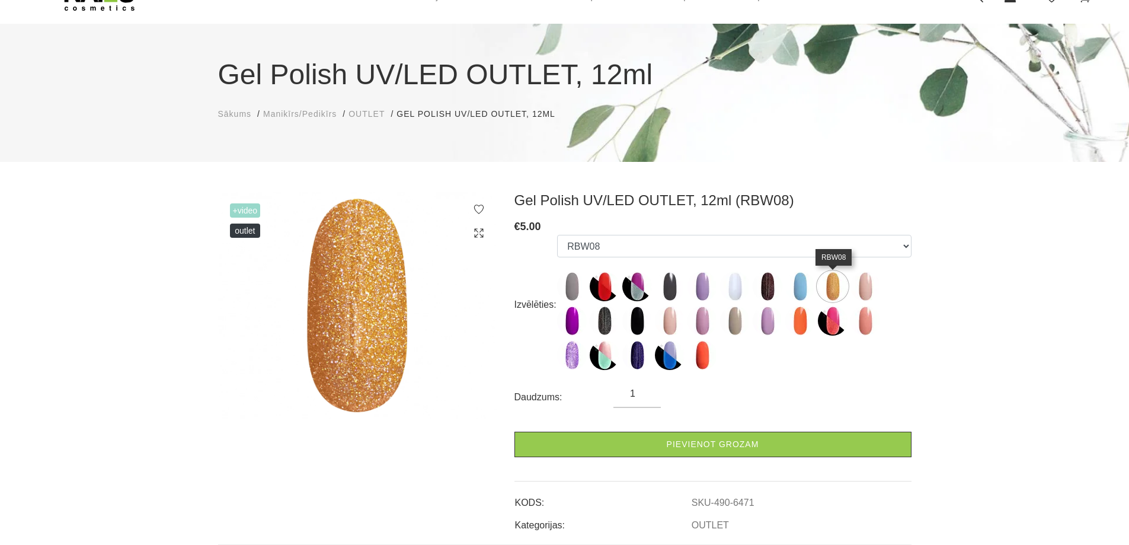
click at [819, 286] on img at bounding box center [833, 286] width 30 height 30
click at [812, 286] on img at bounding box center [800, 286] width 30 height 30
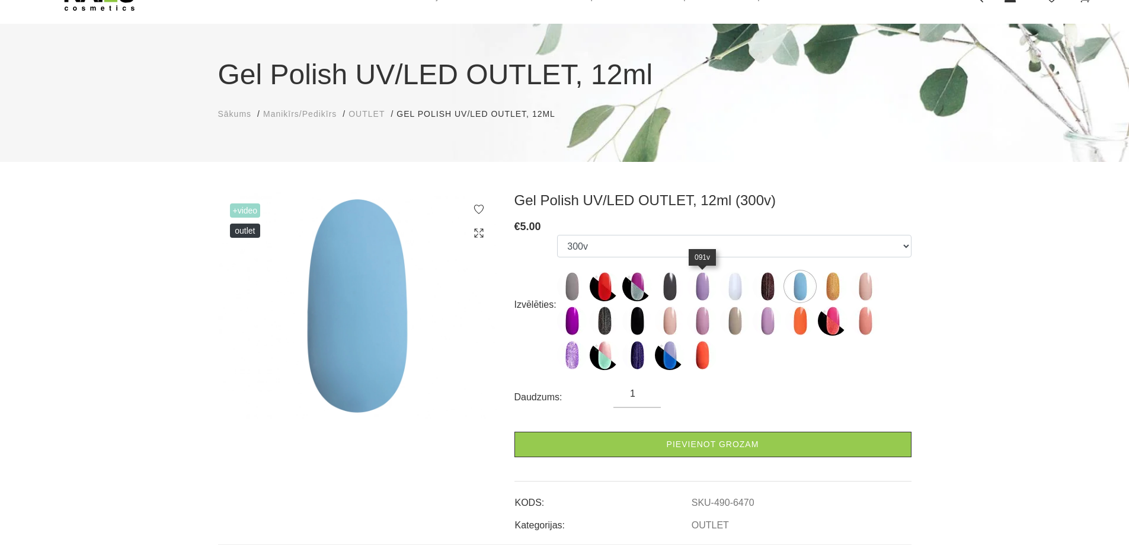
click at [712, 289] on img at bounding box center [702, 286] width 30 height 30
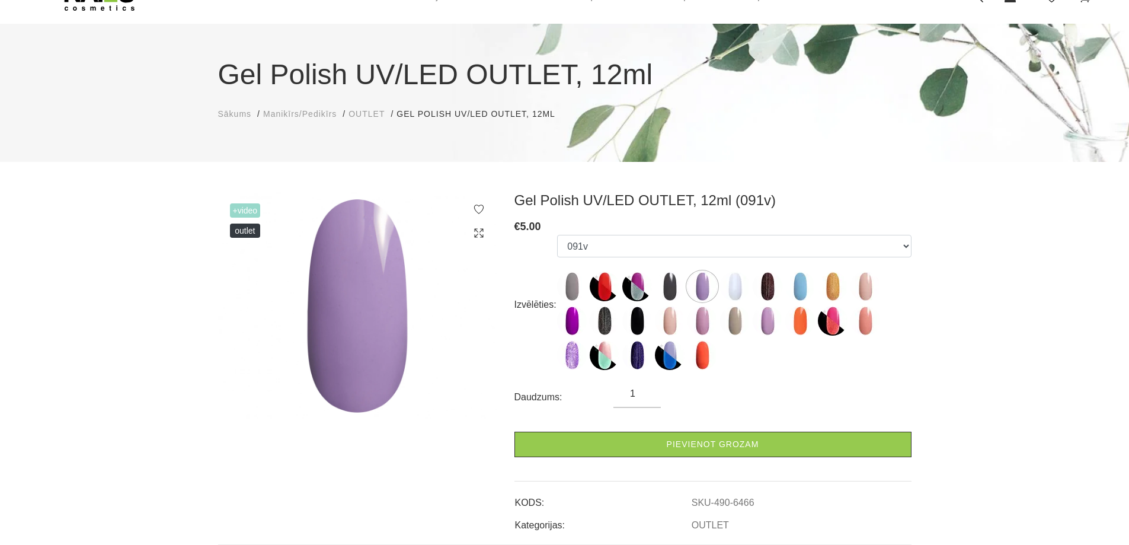
click at [681, 315] on img at bounding box center [670, 321] width 30 height 30
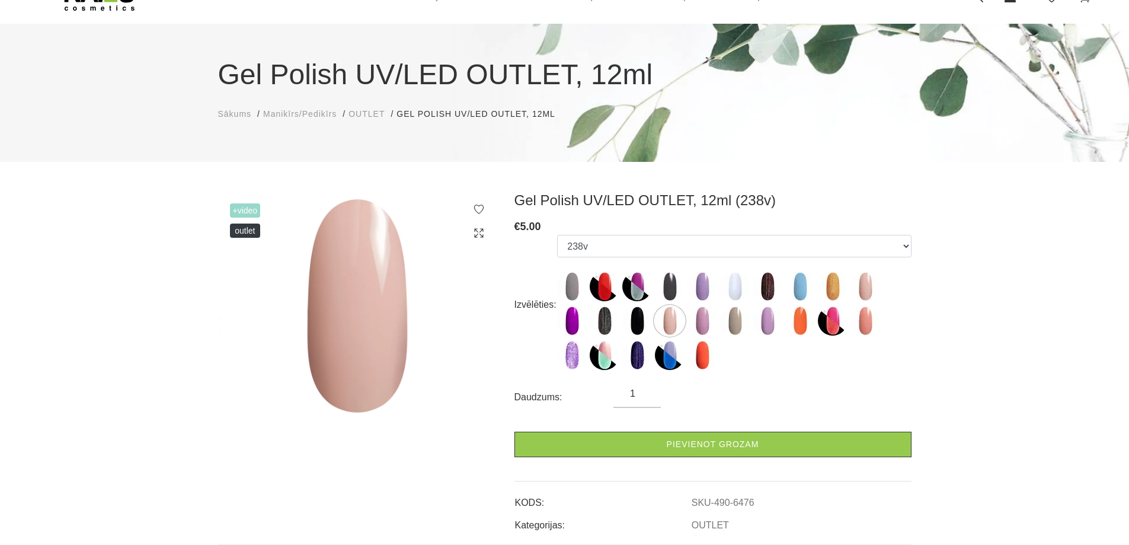
click at [552, 323] on div "Izvēlēties: 247v NGL11 NGL04 177v 091v 140b RBW17 300v RBW08 213v 091s RBW12 13…" at bounding box center [712, 305] width 397 height 140
click at [569, 322] on img at bounding box center [572, 321] width 30 height 30
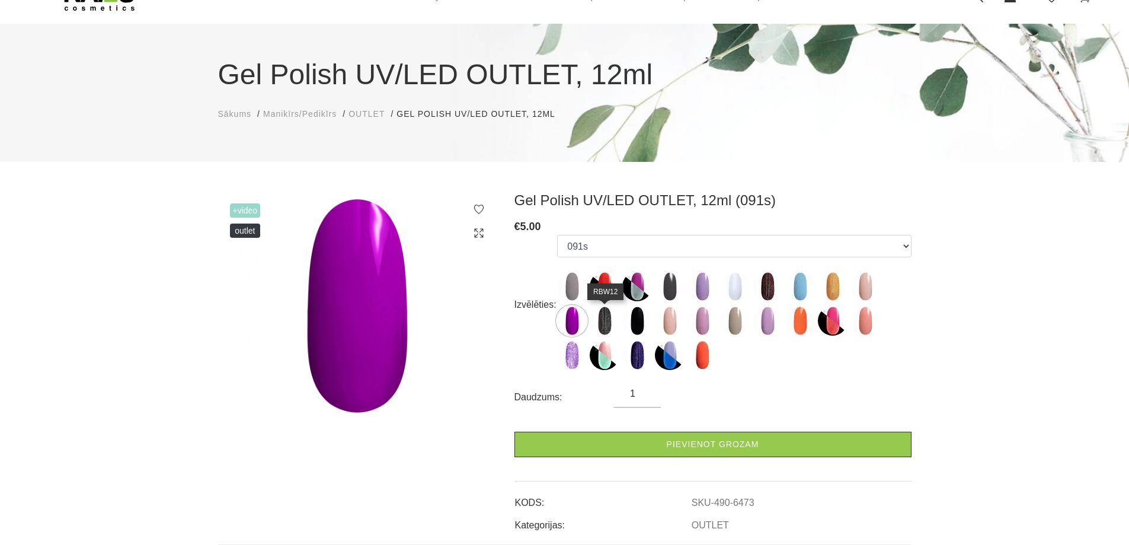
click at [616, 324] on img at bounding box center [605, 321] width 30 height 30
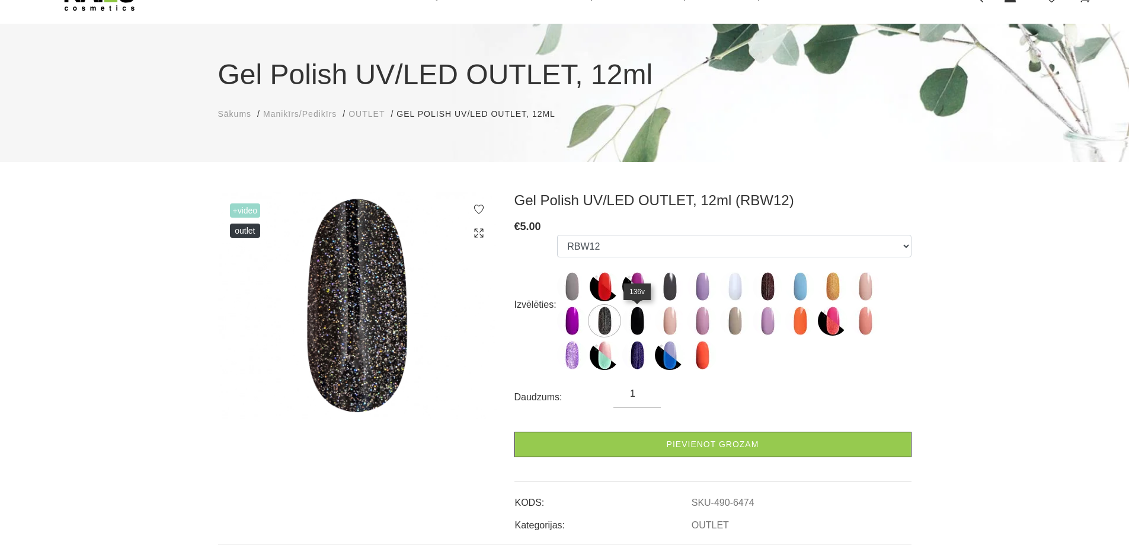
click at [639, 323] on img at bounding box center [637, 321] width 30 height 30
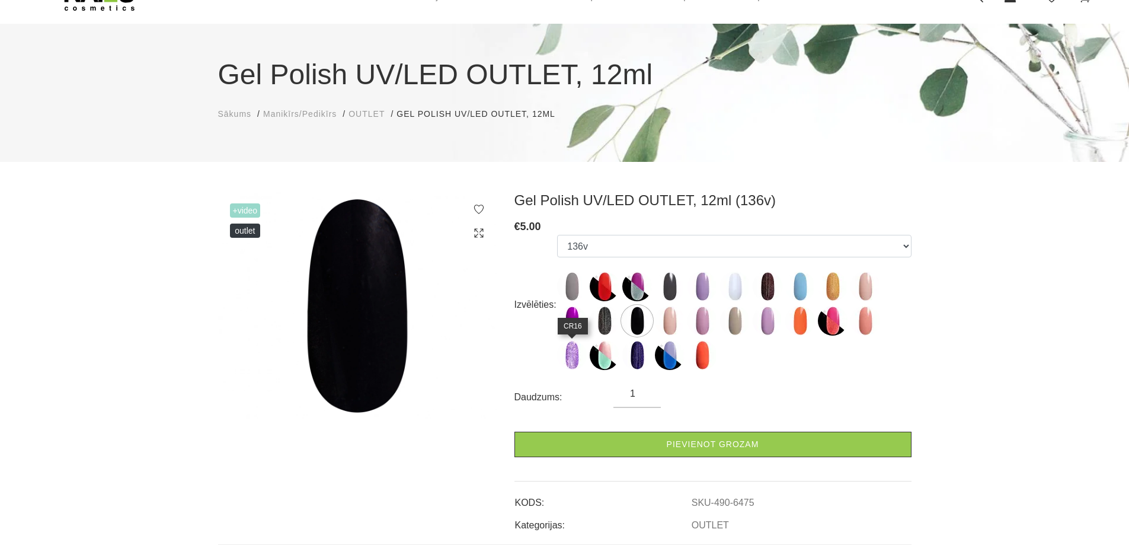
click at [578, 364] on img at bounding box center [572, 355] width 30 height 30
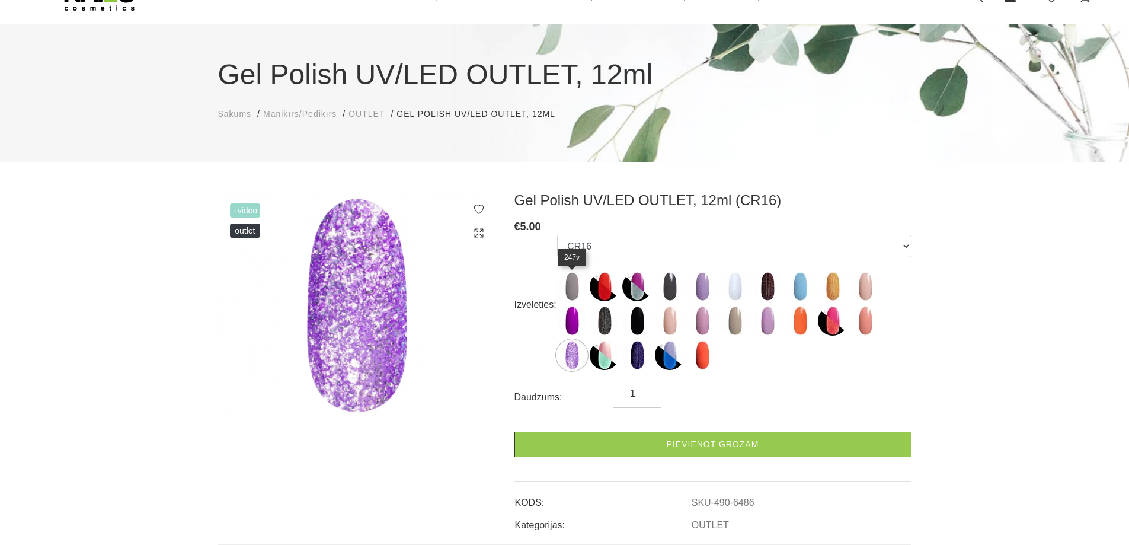
click at [571, 293] on img at bounding box center [572, 286] width 30 height 30
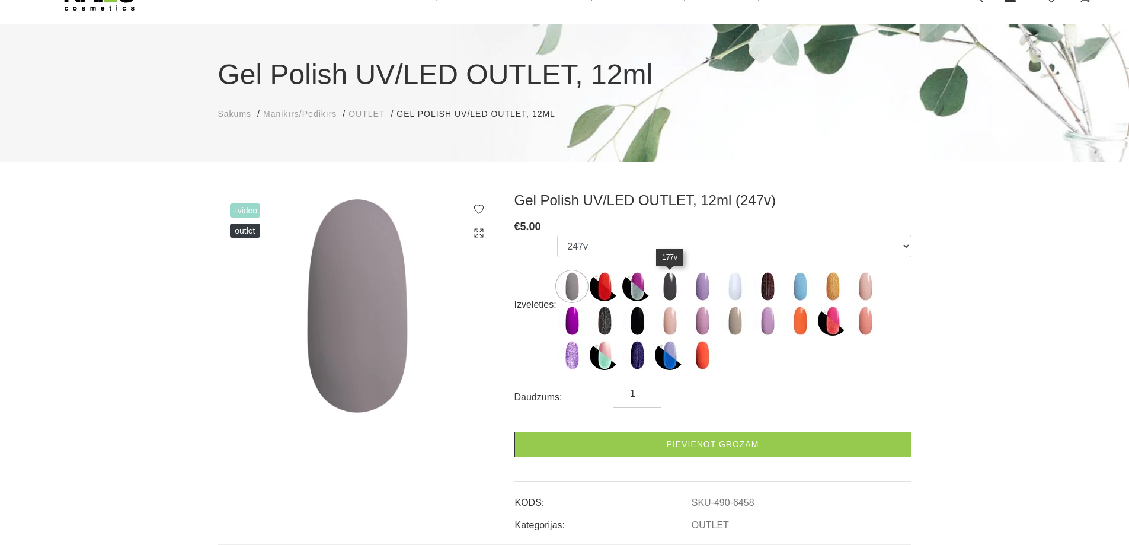
click at [664, 292] on img at bounding box center [670, 286] width 30 height 30
select select "6463"
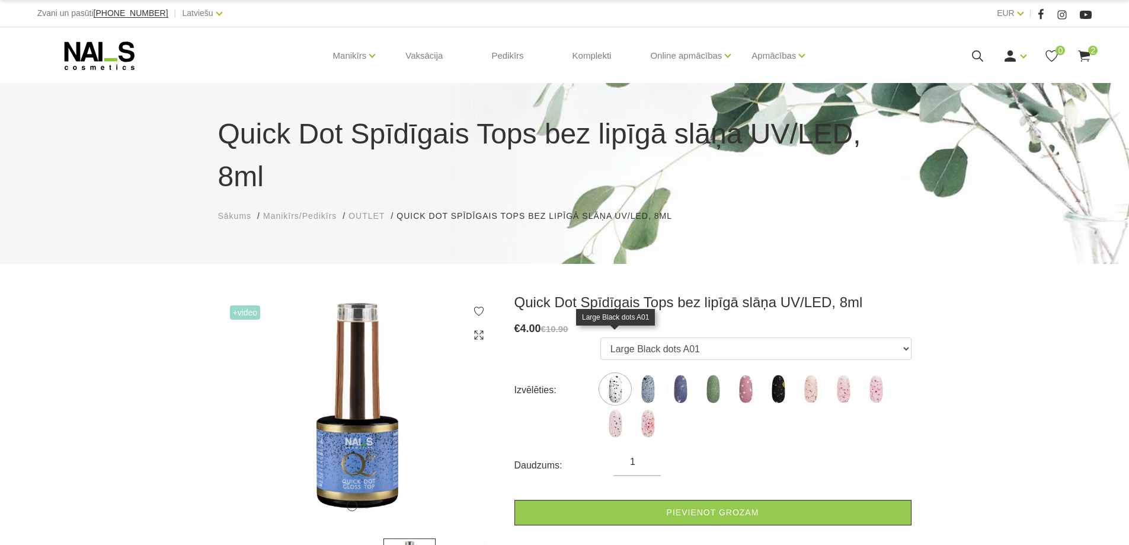
click at [607, 374] on img at bounding box center [615, 389] width 30 height 30
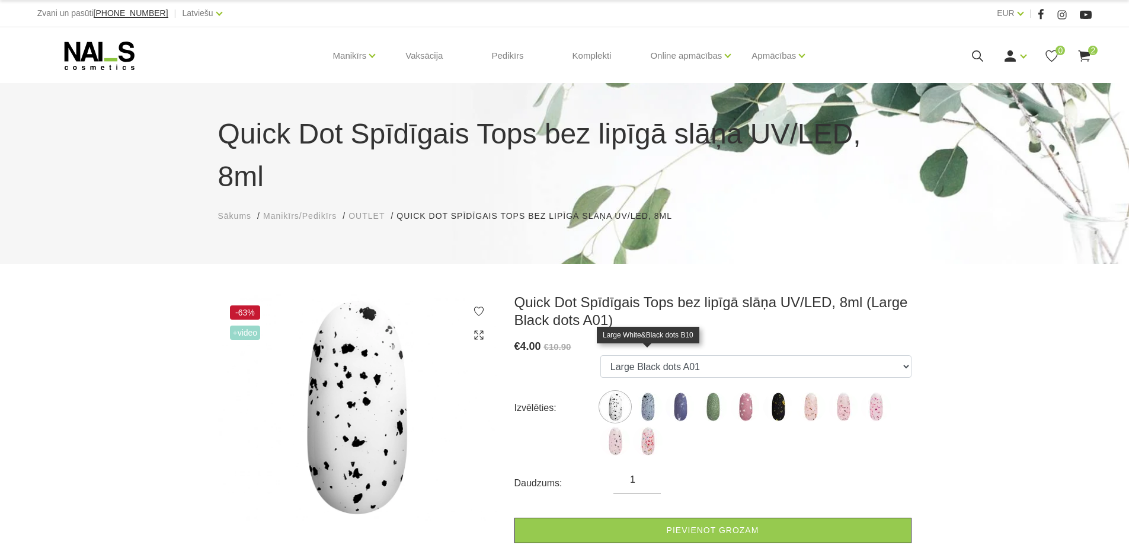
click at [652, 392] on img at bounding box center [648, 407] width 30 height 30
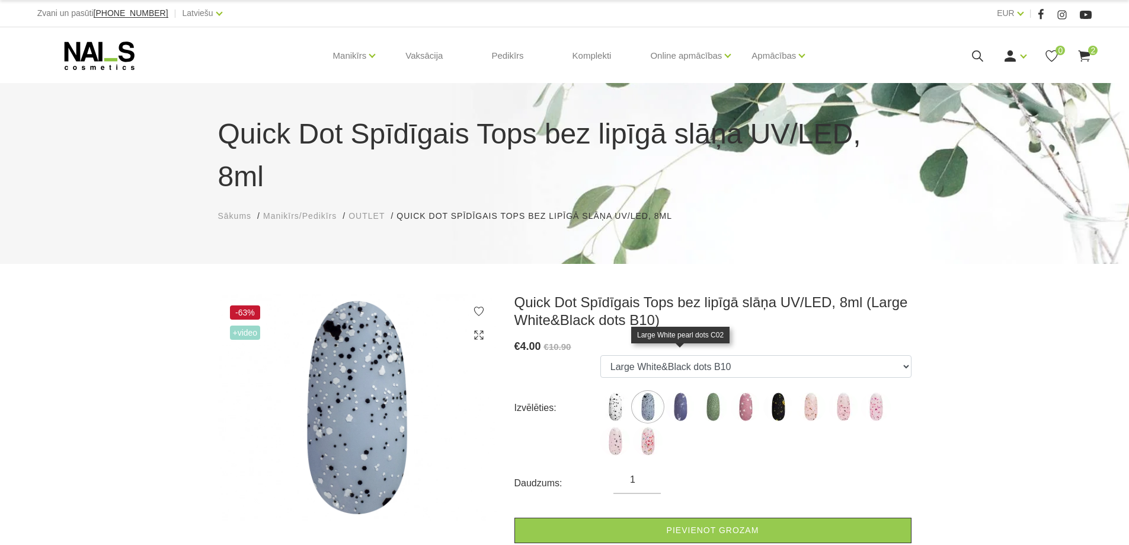
click at [676, 392] on img at bounding box center [680, 407] width 30 height 30
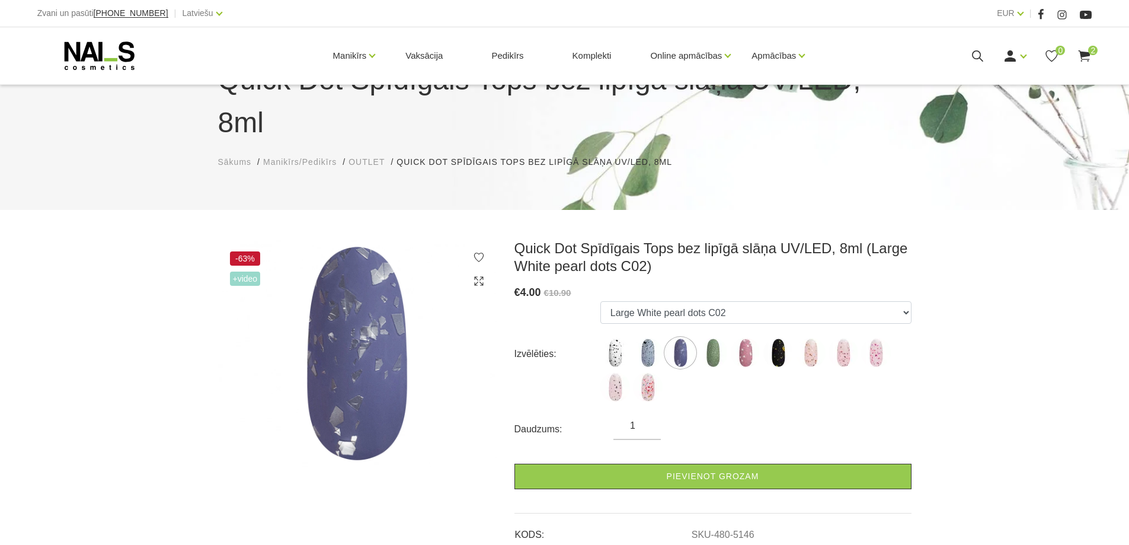
scroll to position [119, 0]
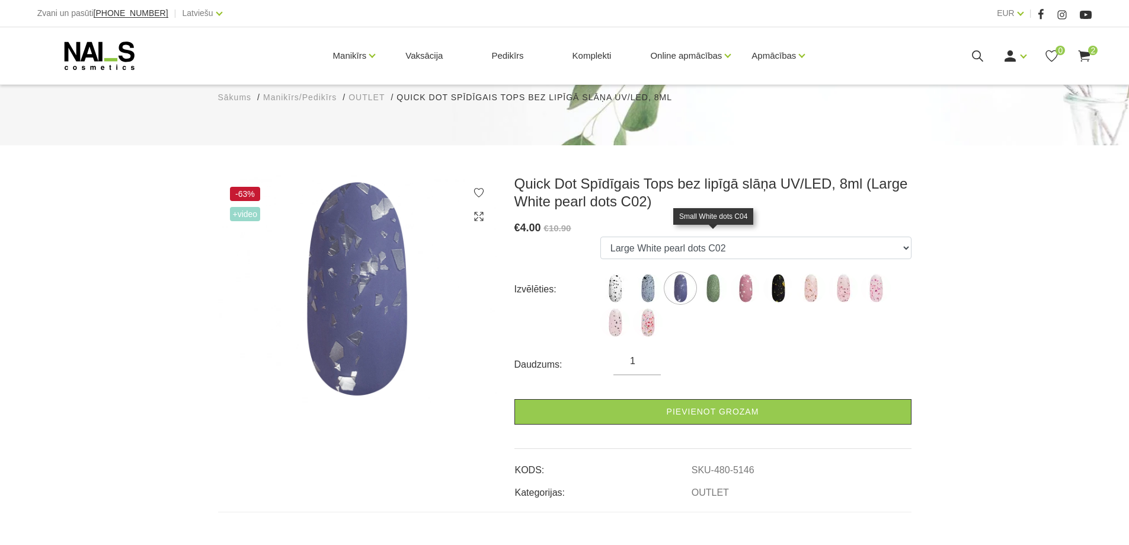
click at [708, 273] on img at bounding box center [713, 288] width 30 height 30
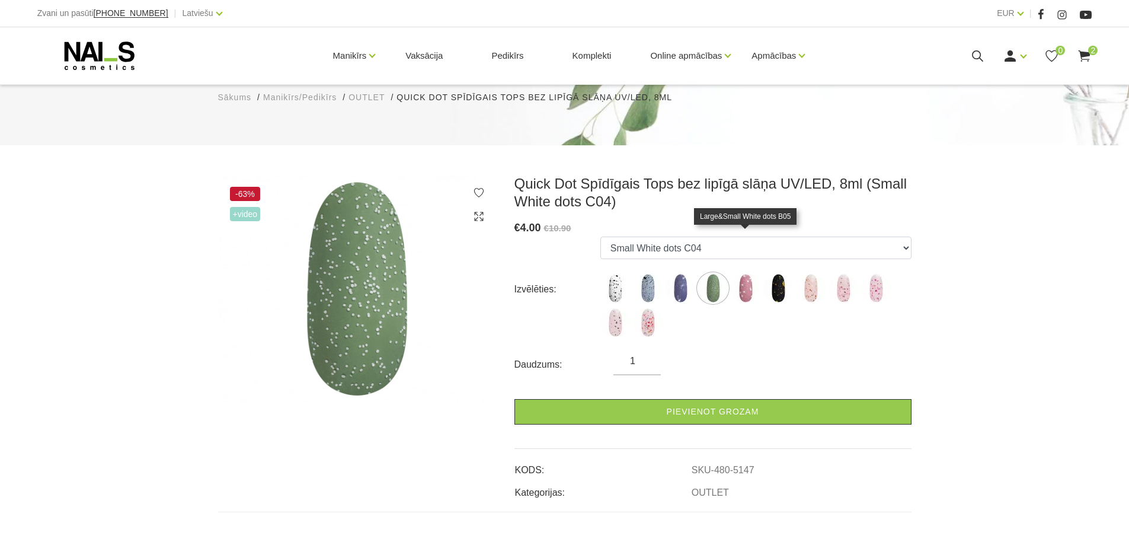
click at [747, 273] on img at bounding box center [746, 288] width 30 height 30
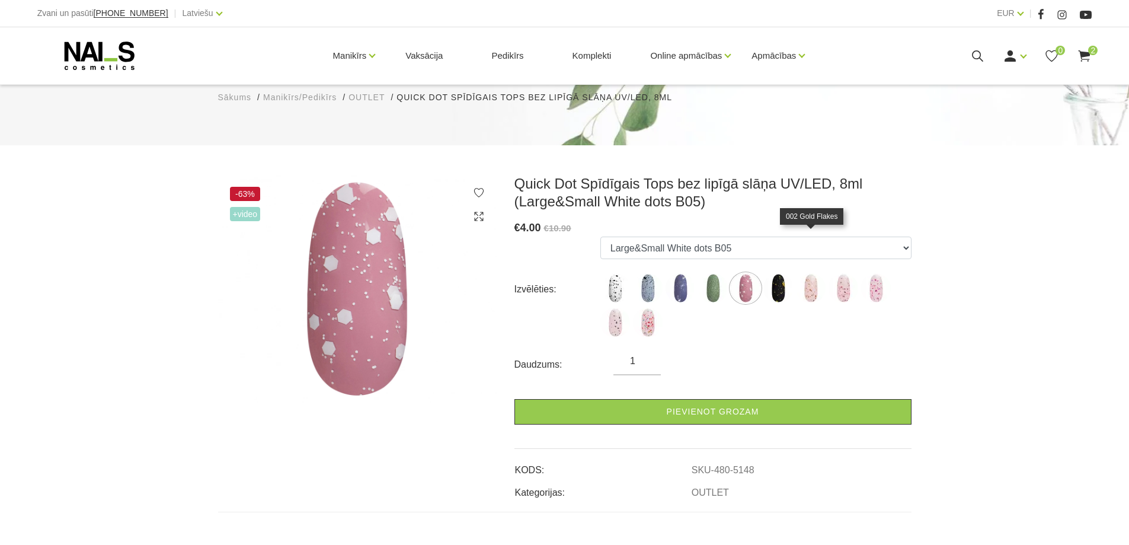
click at [814, 273] on img at bounding box center [811, 288] width 30 height 30
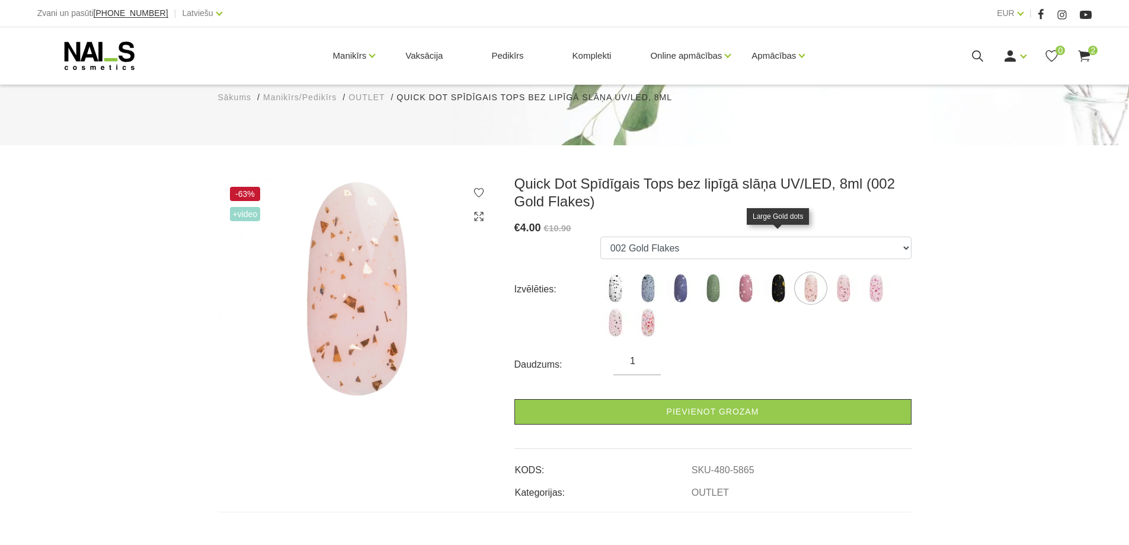
click at [780, 273] on img at bounding box center [778, 288] width 30 height 30
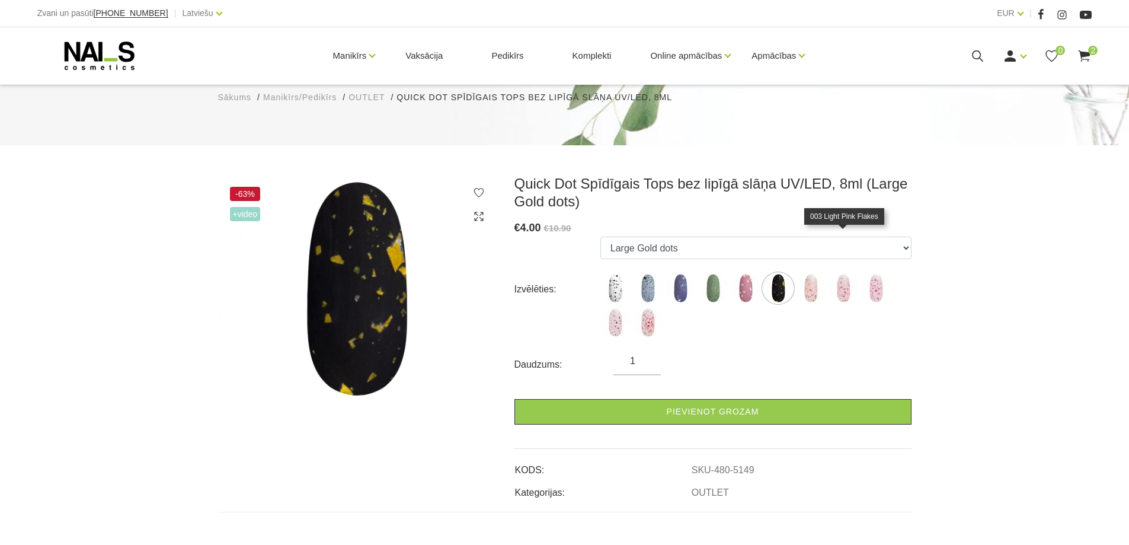
click at [851, 273] on img at bounding box center [843, 288] width 30 height 30
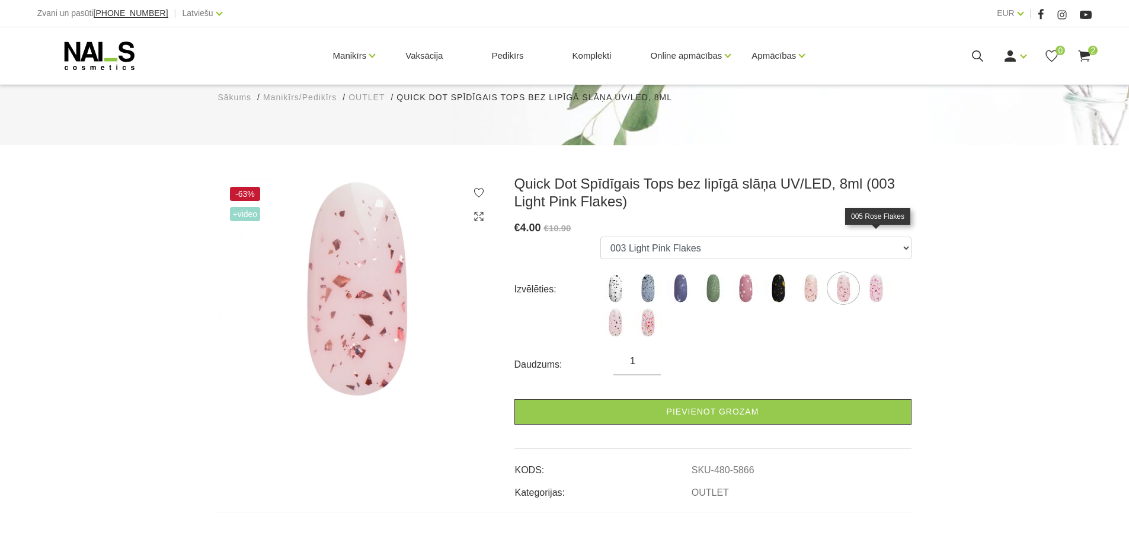
click at [872, 273] on img at bounding box center [876, 288] width 30 height 30
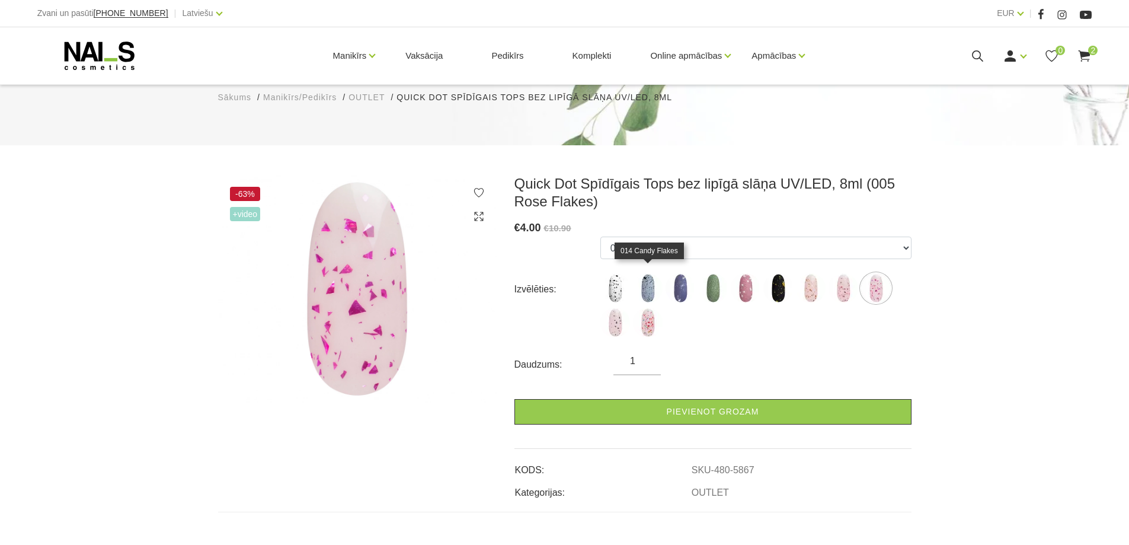
click at [648, 308] on img at bounding box center [648, 323] width 30 height 30
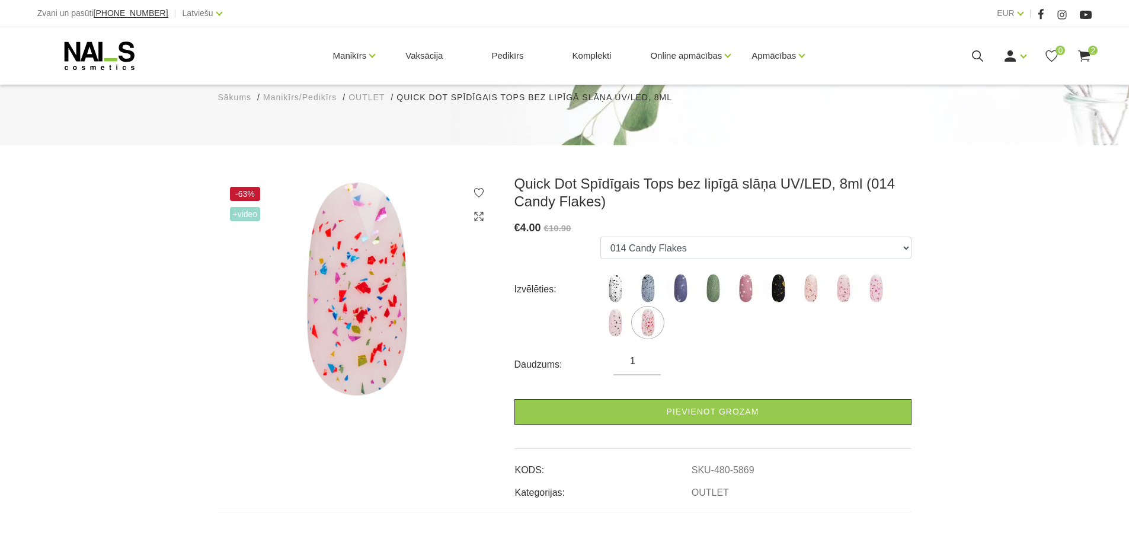
click at [630, 284] on ul "Large Black dots A01 Large White&Black dots B10 Large White pearl dots C02 Smal…" at bounding box center [755, 288] width 311 height 105
click at [615, 308] on img at bounding box center [615, 323] width 30 height 30
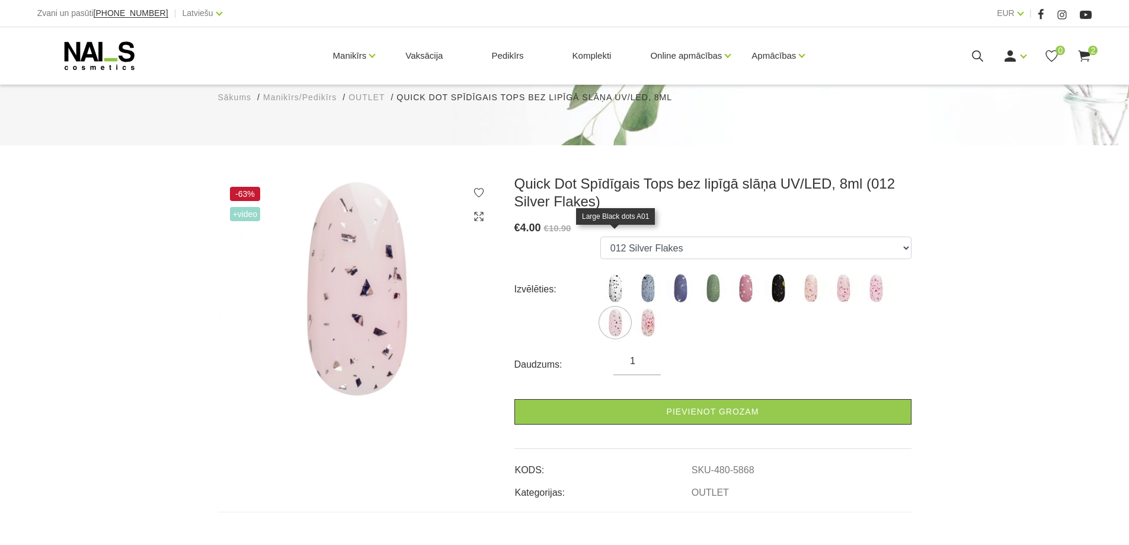
click at [615, 273] on img at bounding box center [615, 288] width 30 height 30
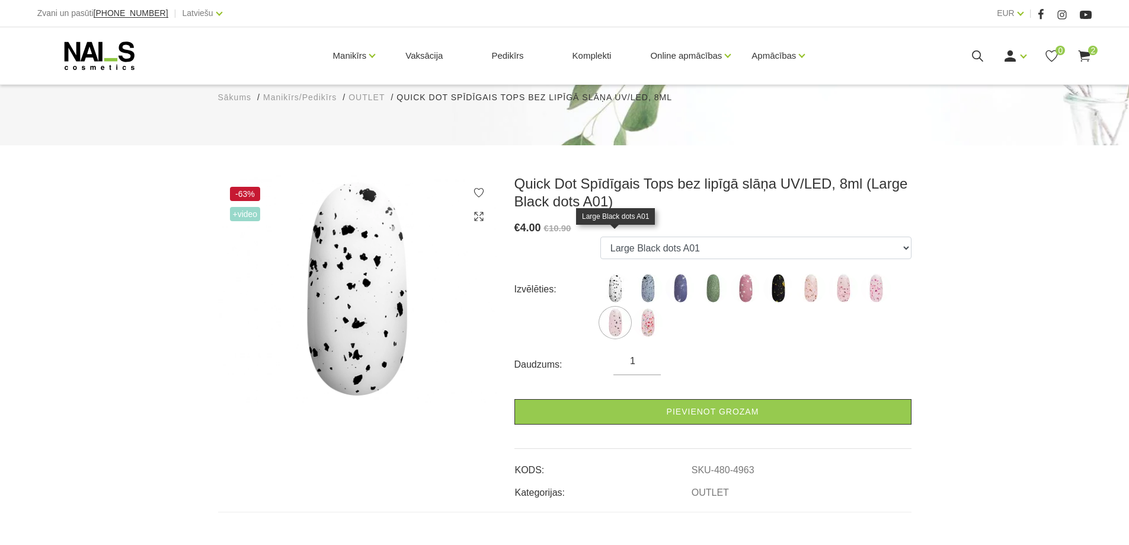
click at [615, 273] on img at bounding box center [615, 288] width 30 height 30
click at [639, 273] on img at bounding box center [648, 288] width 30 height 30
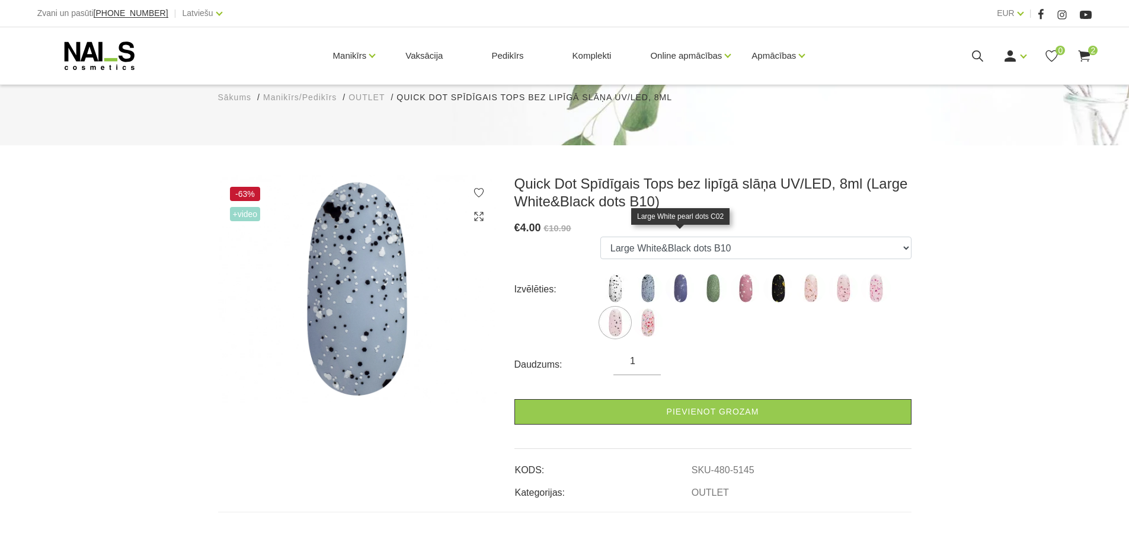
click at [689, 273] on img at bounding box center [680, 288] width 30 height 30
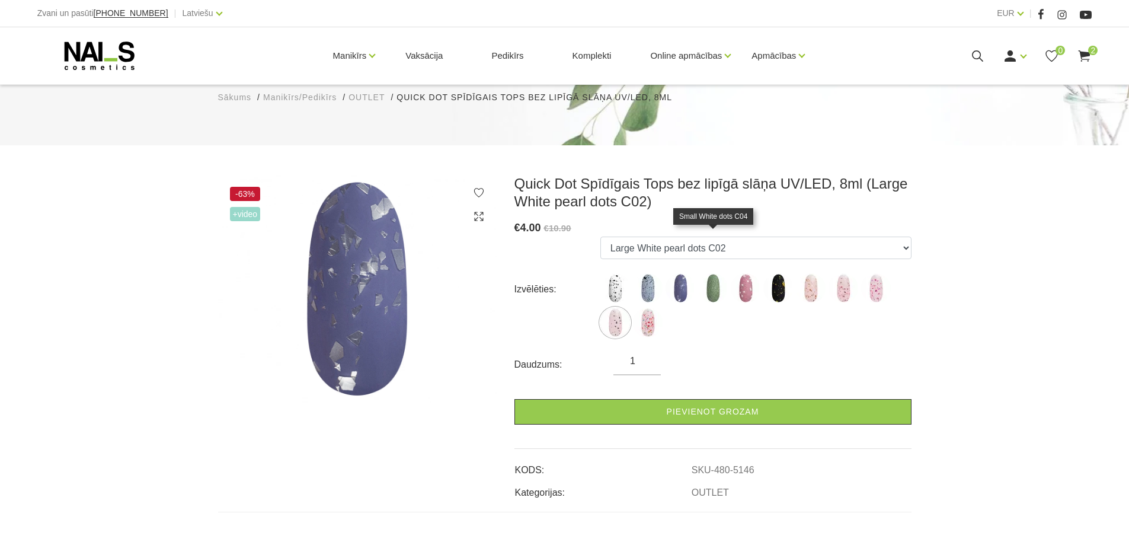
click at [715, 273] on img at bounding box center [713, 288] width 30 height 30
select select "5147"
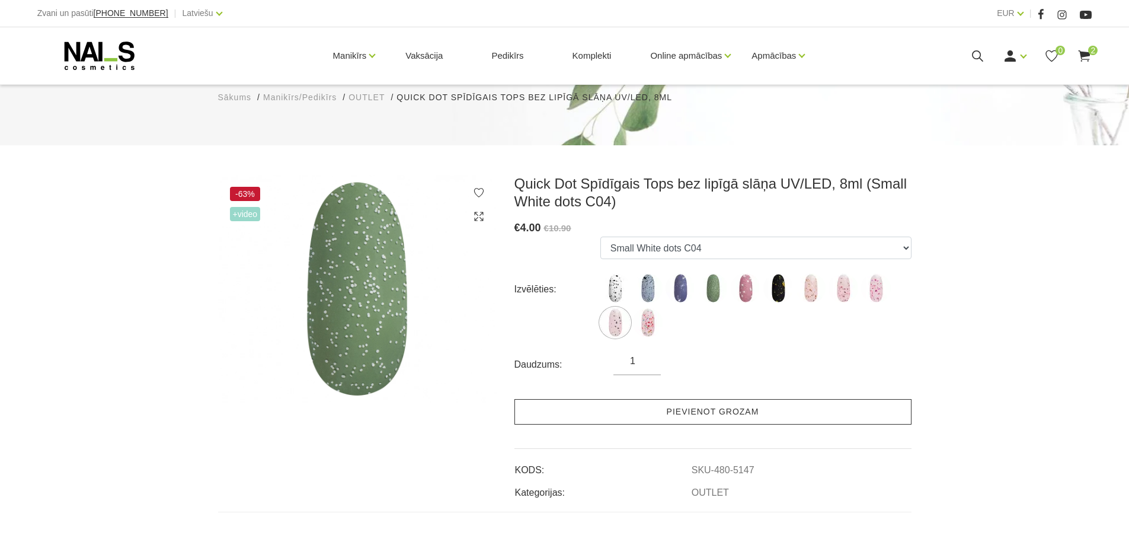
click at [737, 399] on link "Pievienot grozam" at bounding box center [712, 411] width 397 height 25
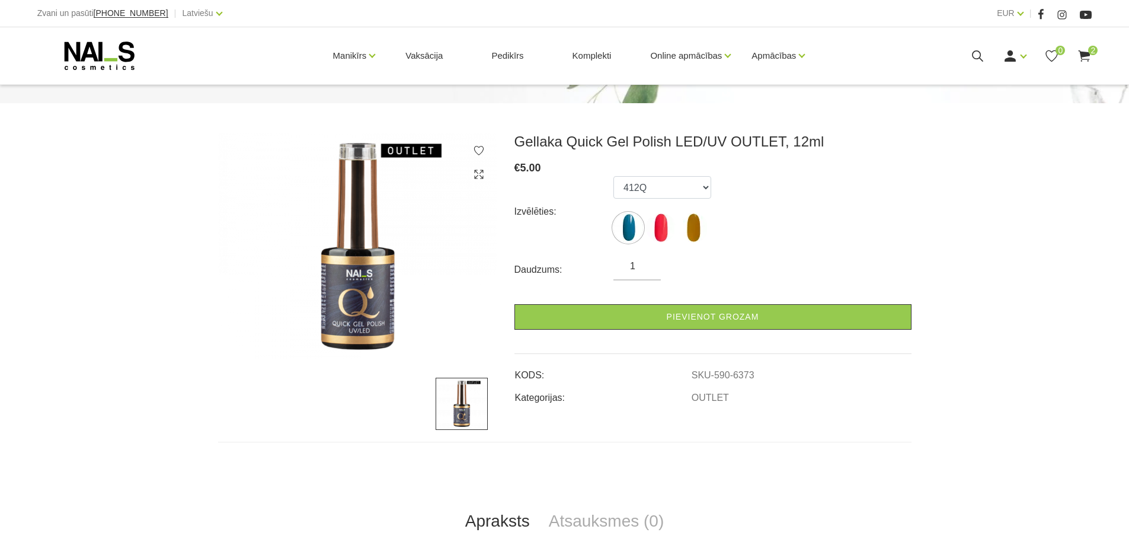
scroll to position [119, 0]
click at [655, 233] on img at bounding box center [661, 227] width 30 height 30
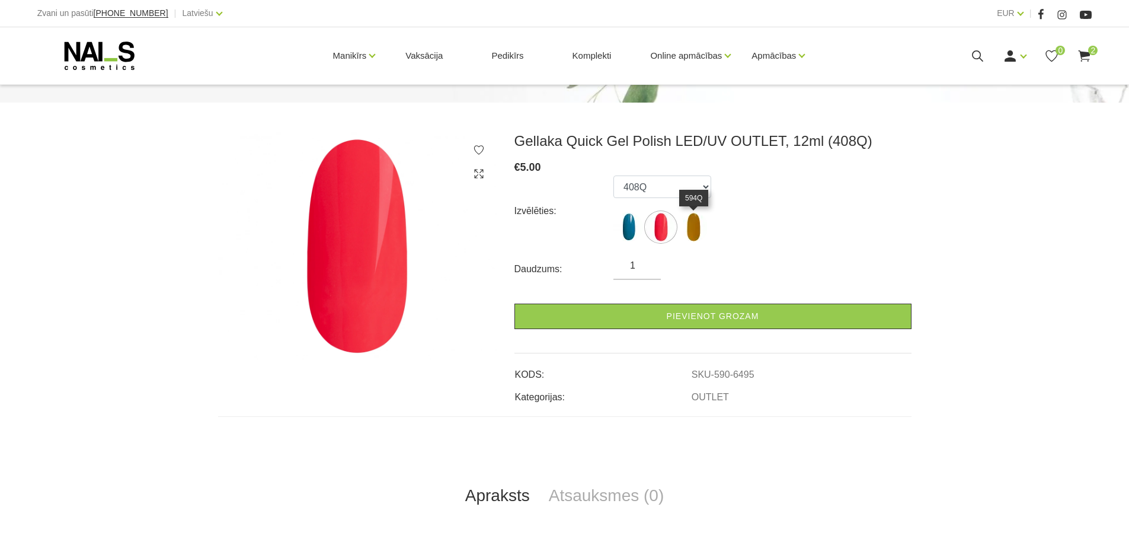
click at [687, 228] on img at bounding box center [694, 227] width 30 height 30
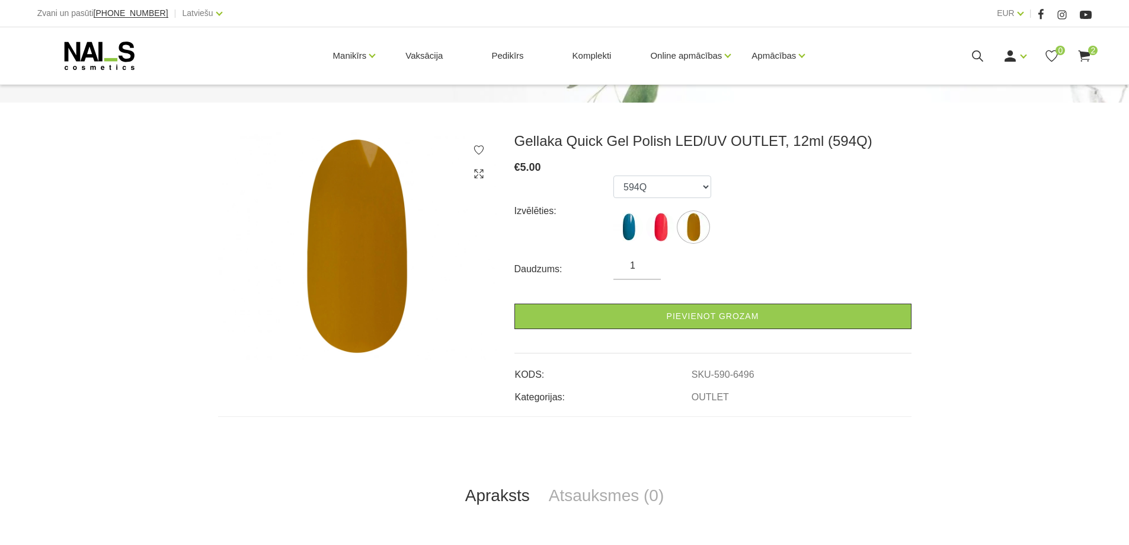
click at [676, 231] on ul "412Q 408Q 594Q" at bounding box center [662, 210] width 98 height 71
click at [633, 231] on img at bounding box center [628, 227] width 30 height 30
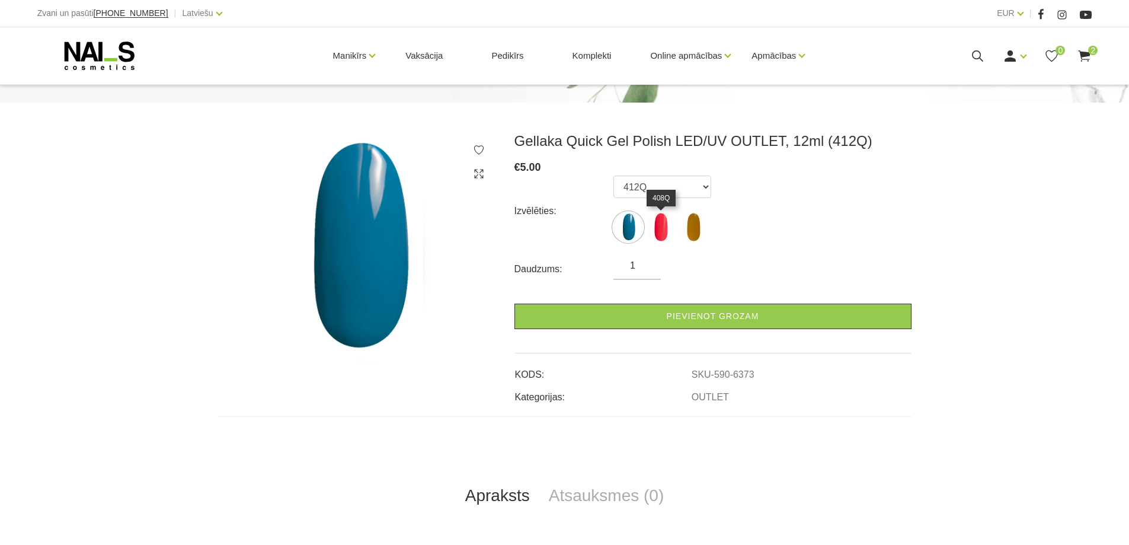
click at [661, 235] on img at bounding box center [661, 227] width 30 height 30
select select "6495"
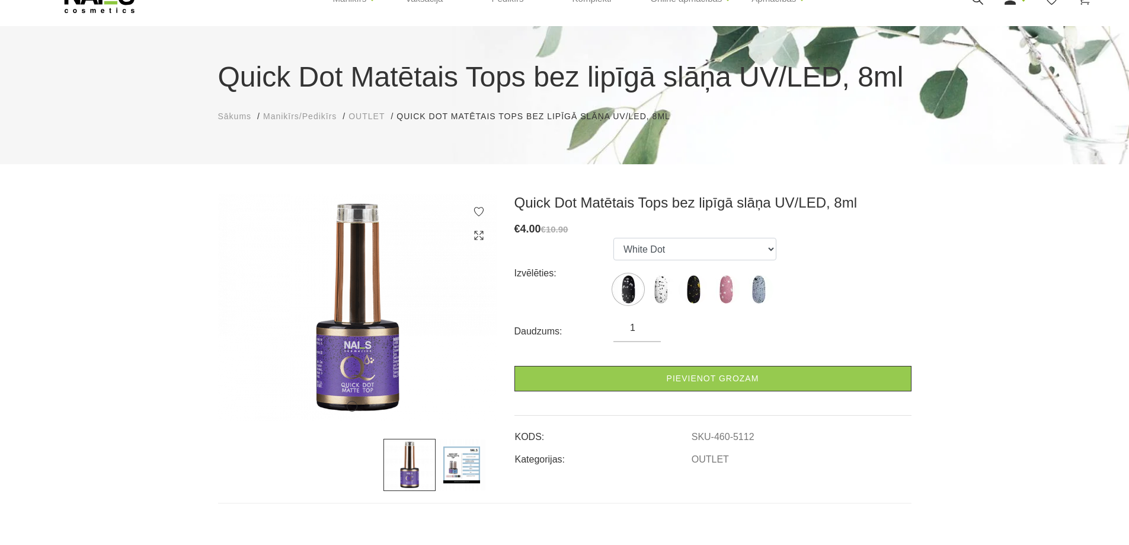
scroll to position [119, 0]
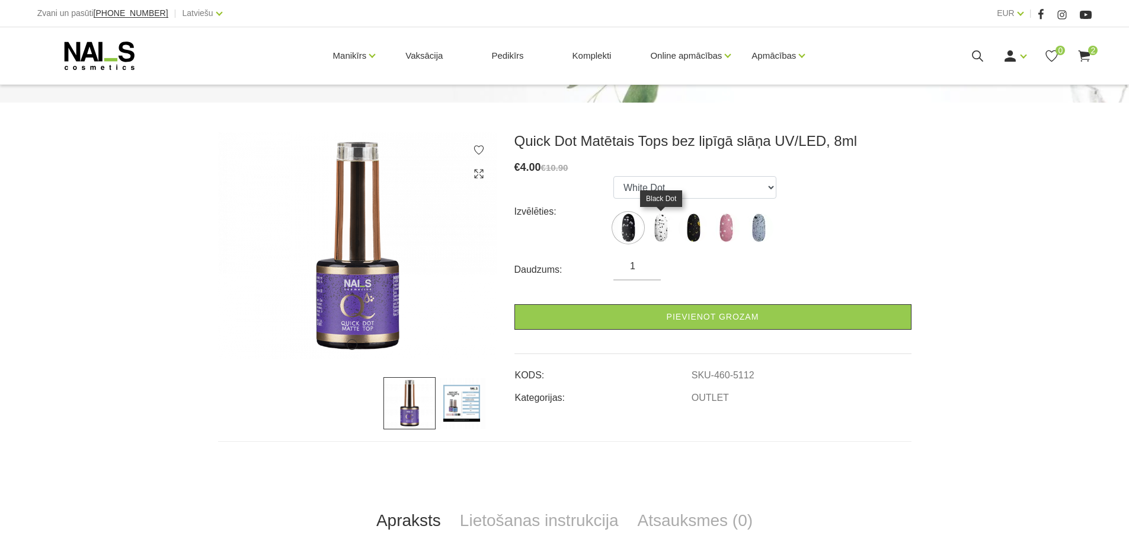
click at [665, 235] on img at bounding box center [661, 228] width 30 height 30
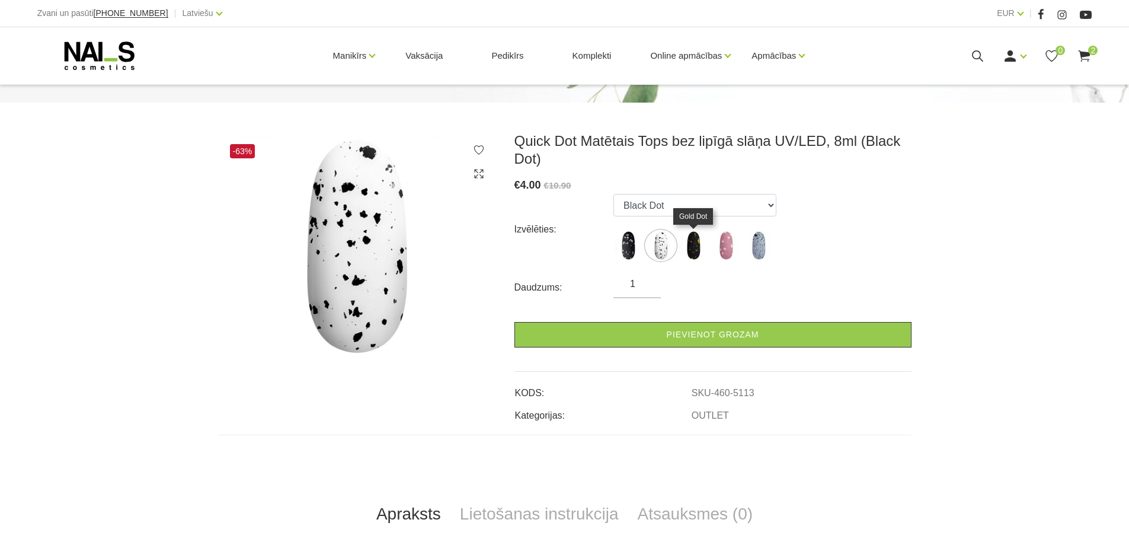
click at [701, 240] on img at bounding box center [694, 246] width 30 height 30
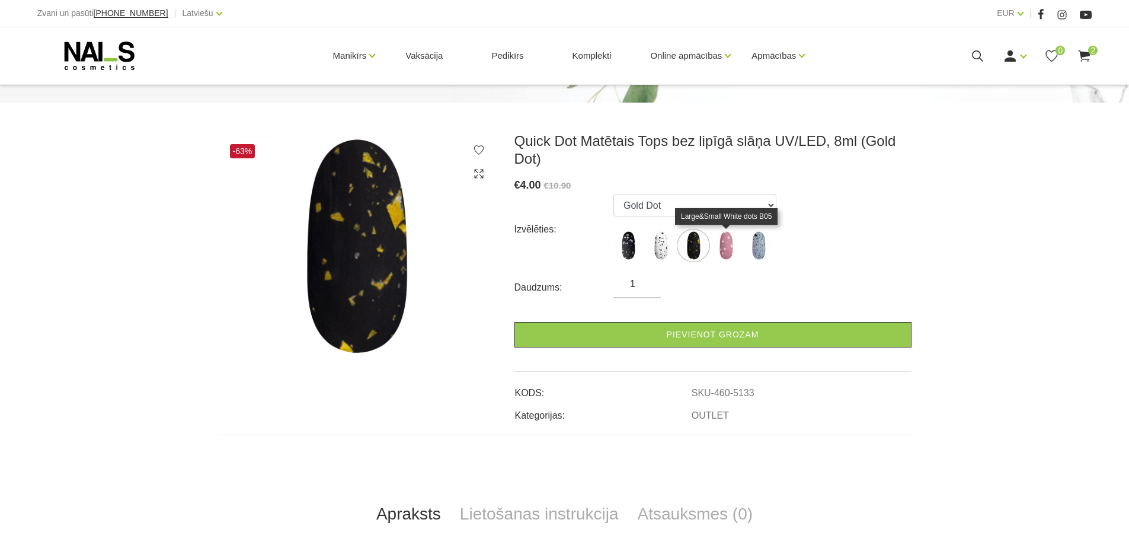
click at [726, 246] on img at bounding box center [726, 246] width 30 height 30
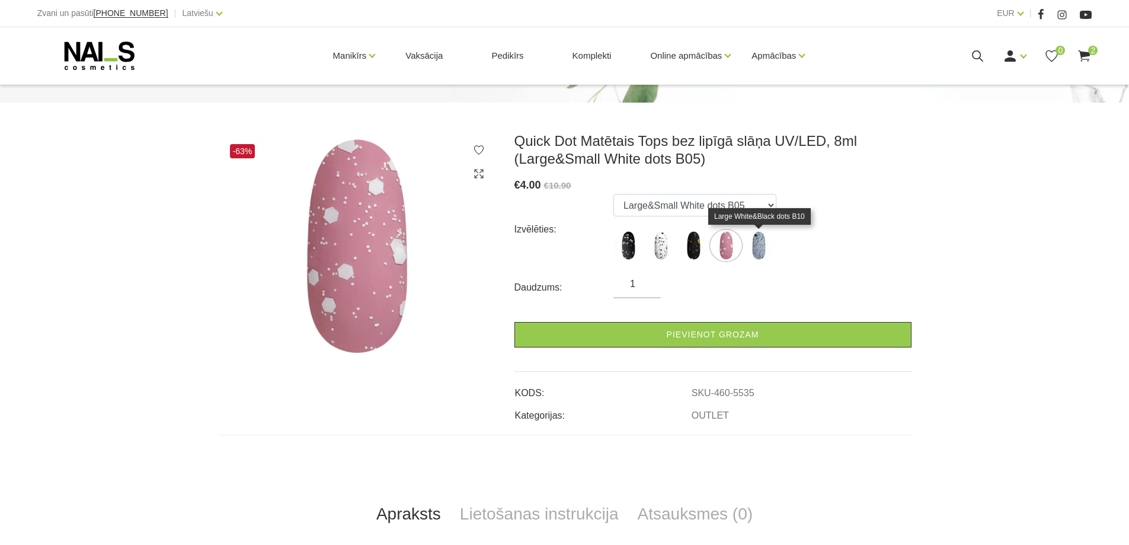
click at [767, 245] on img at bounding box center [759, 246] width 30 height 30
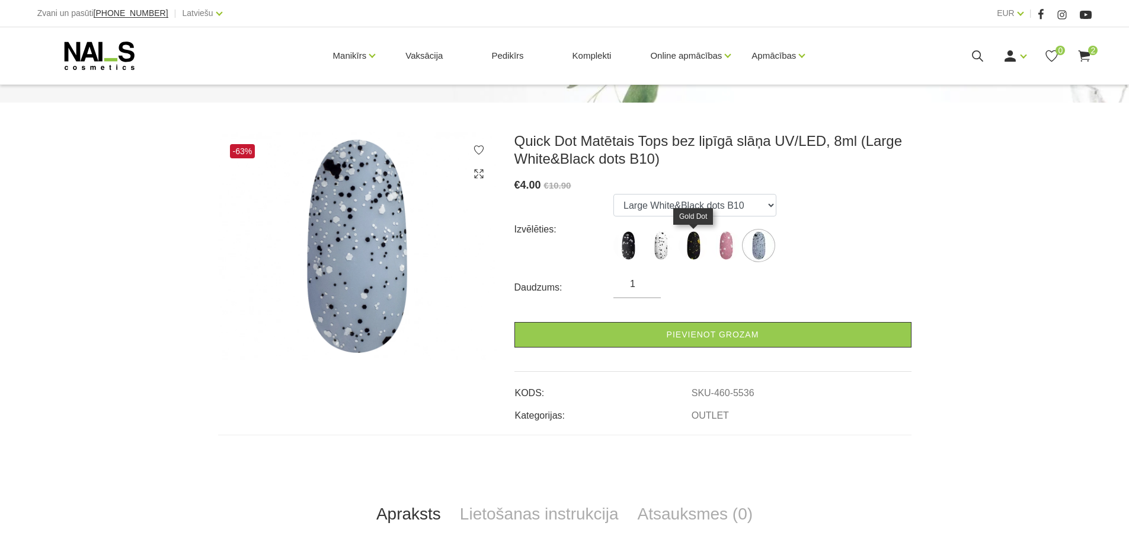
click at [696, 248] on img at bounding box center [694, 246] width 30 height 30
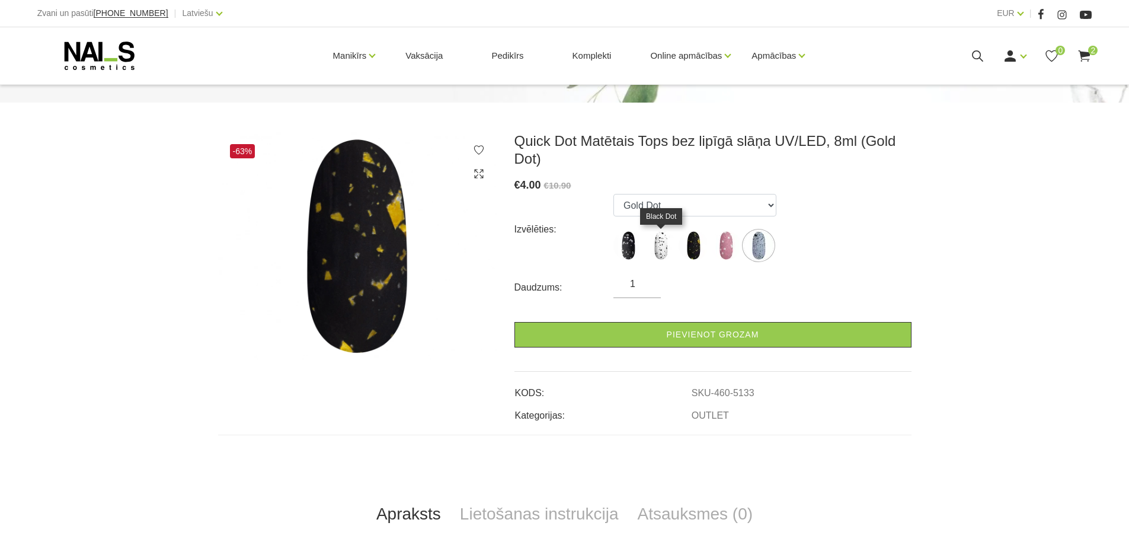
click at [673, 248] on img at bounding box center [661, 246] width 30 height 30
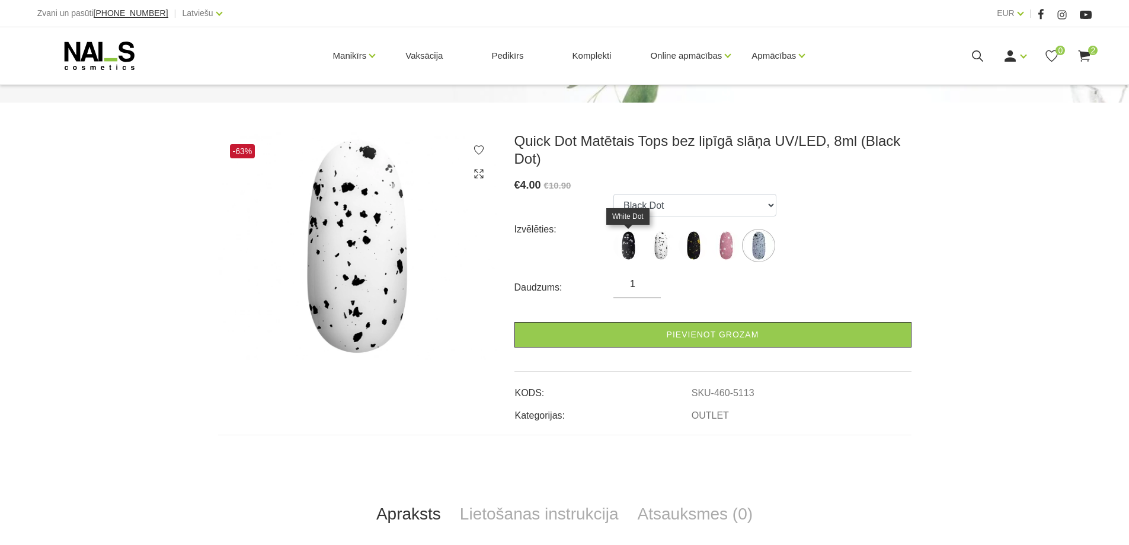
click at [628, 253] on img at bounding box center [628, 246] width 30 height 30
select select "5112"
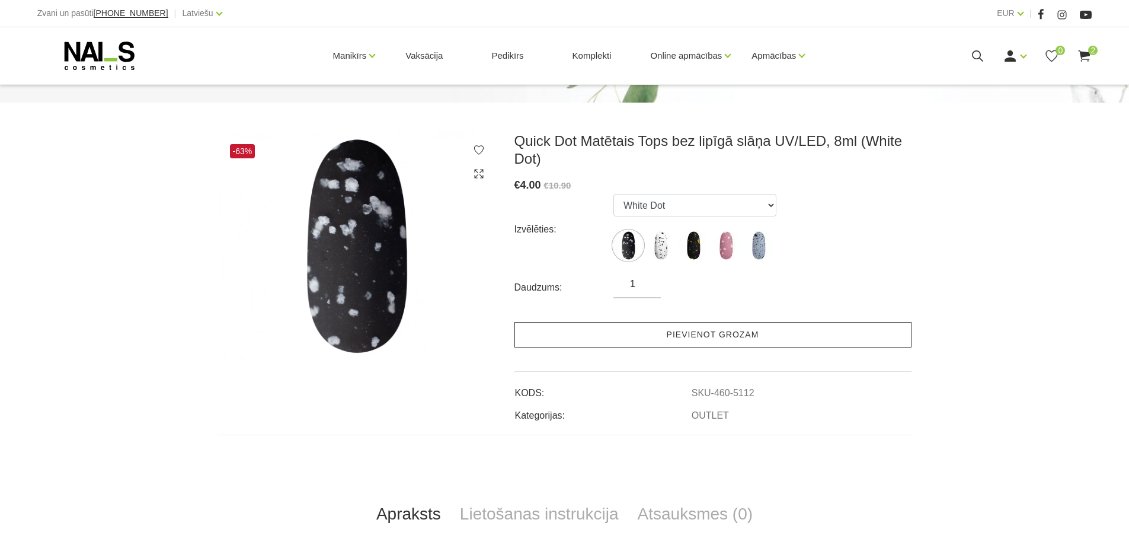
click at [631, 335] on link "Pievienot grozam" at bounding box center [712, 334] width 397 height 25
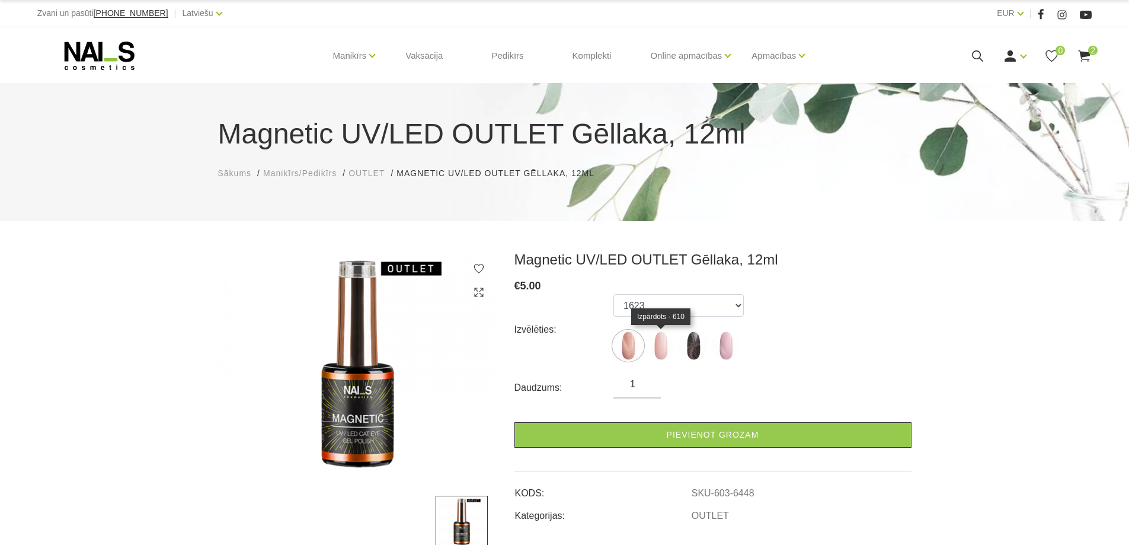
click at [658, 350] on img at bounding box center [661, 346] width 30 height 30
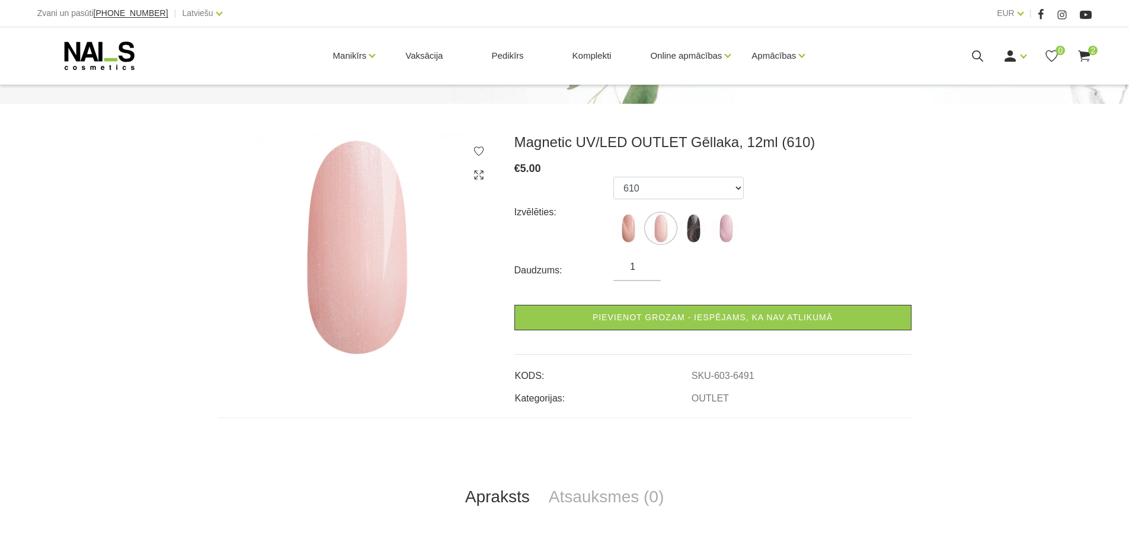
scroll to position [119, 0]
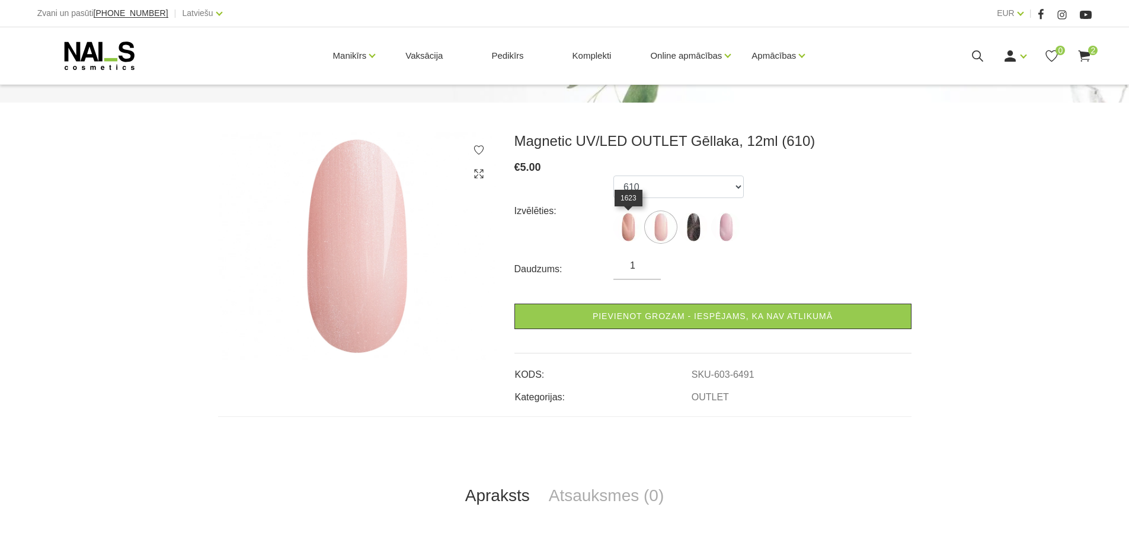
click at [626, 218] on img at bounding box center [628, 227] width 30 height 30
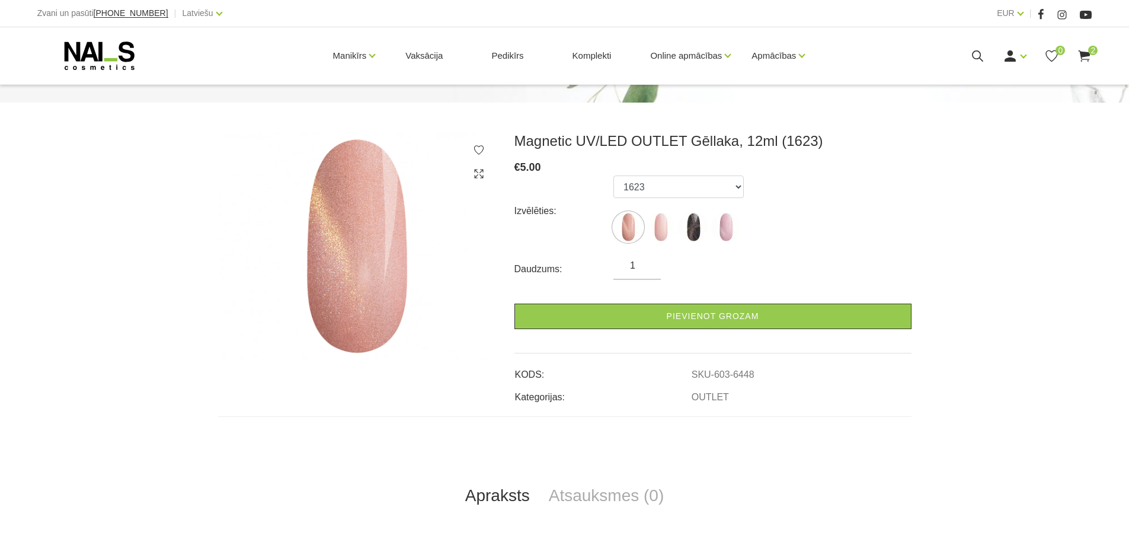
click at [705, 219] on img at bounding box center [694, 227] width 30 height 30
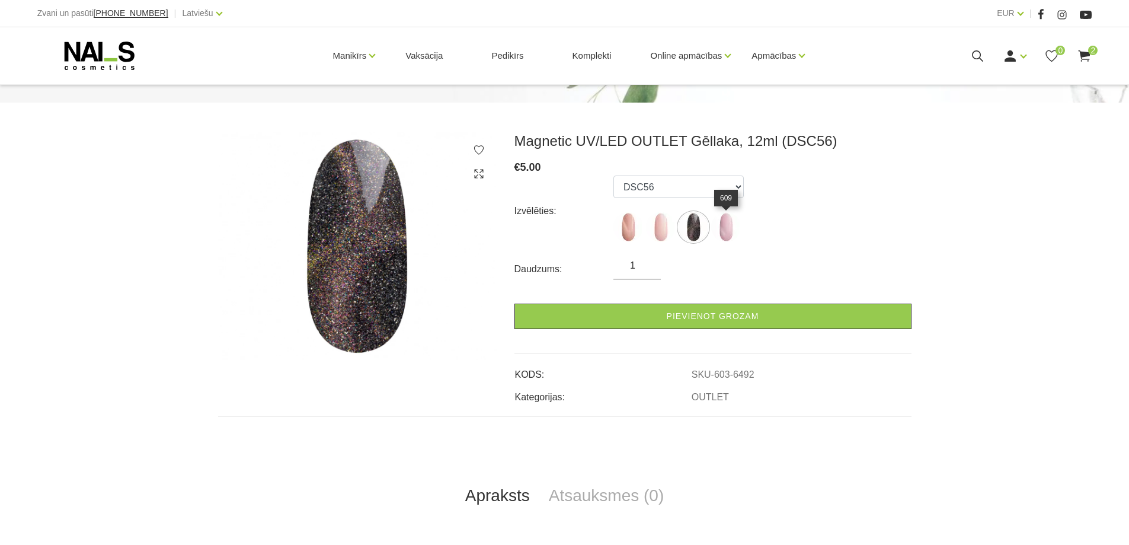
click at [731, 229] on img at bounding box center [726, 227] width 30 height 30
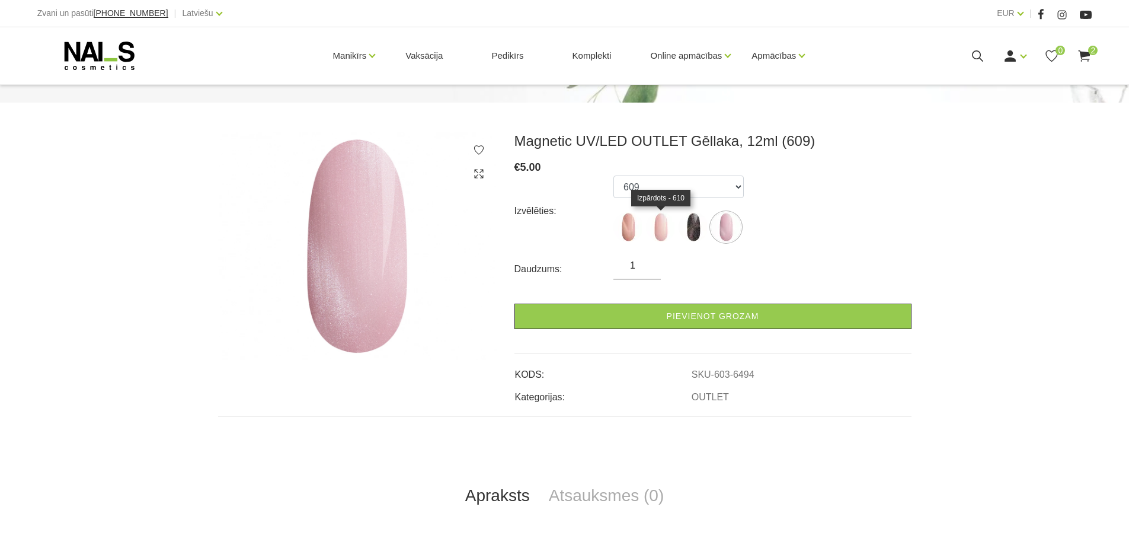
click at [658, 238] on img at bounding box center [661, 227] width 30 height 30
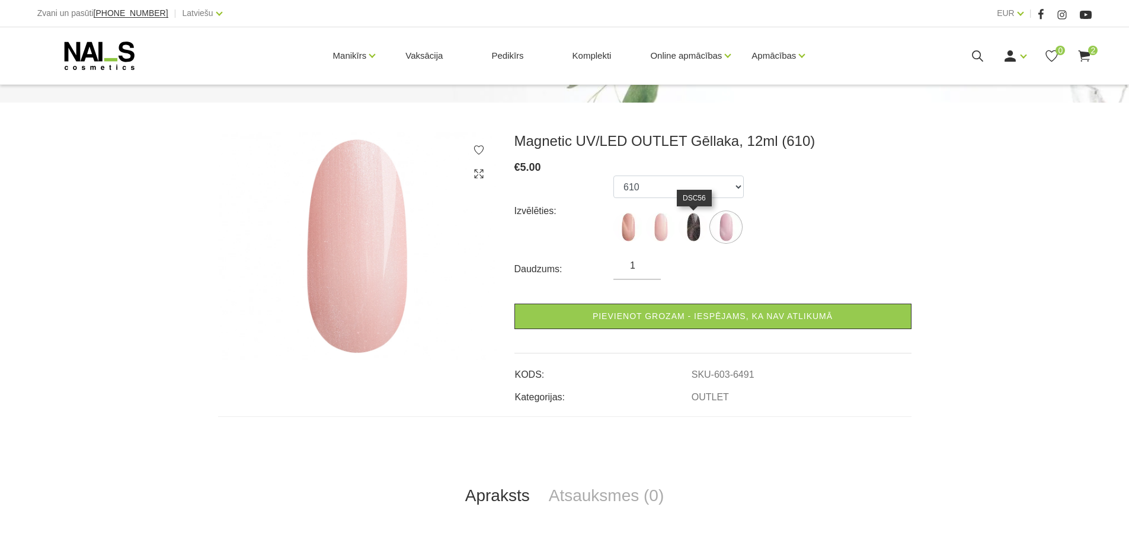
click at [693, 227] on img at bounding box center [694, 227] width 30 height 30
select select "6492"
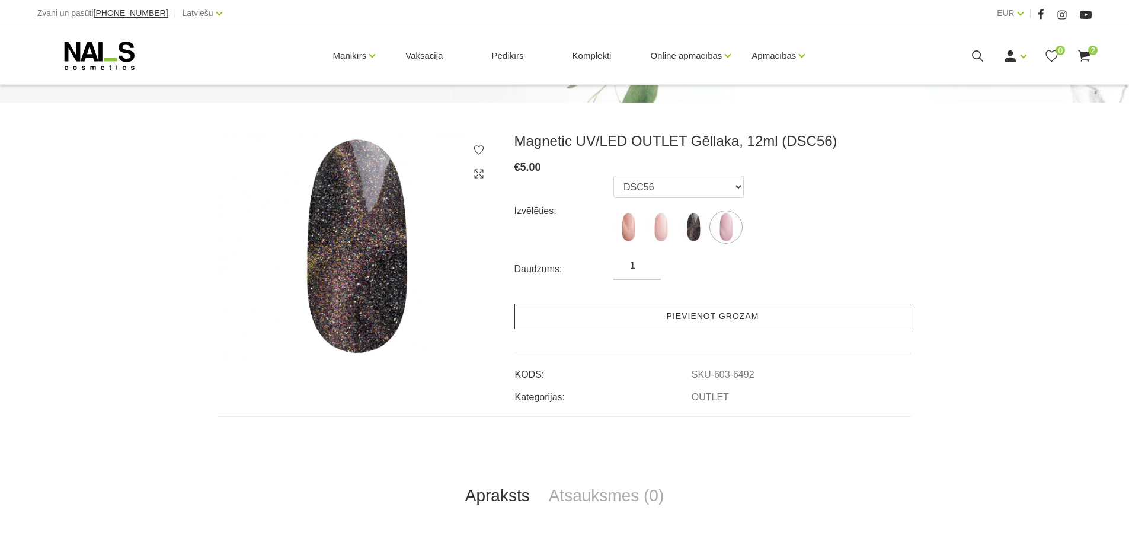
click at [756, 312] on link "Pievienot grozam" at bounding box center [712, 315] width 397 height 25
